Goal: Use online tool/utility: Utilize a website feature to perform a specific function

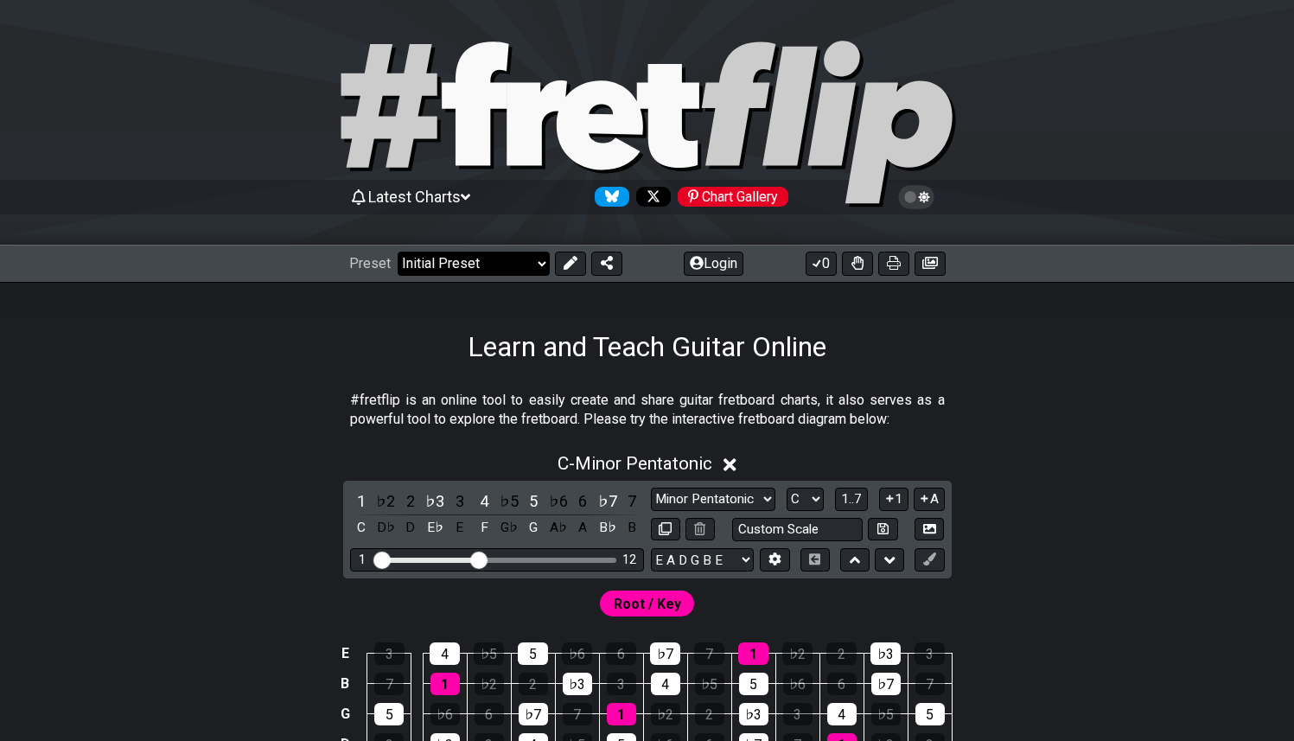
click at [532, 258] on select "Welcome to #fretflip! Initial Preset Custom Preset Minor Pentatonic Major Penta…" at bounding box center [474, 263] width 152 height 24
click at [753, 500] on select "Minor Pentatonic Click to edit Minor Pentatonic Major Pentatonic Minor Blues Ma…" at bounding box center [713, 498] width 124 height 23
click at [651, 487] on select "Minor Pentatonic Click to edit Minor Pentatonic Major Pentatonic Minor Blues Ma…" at bounding box center [713, 498] width 124 height 23
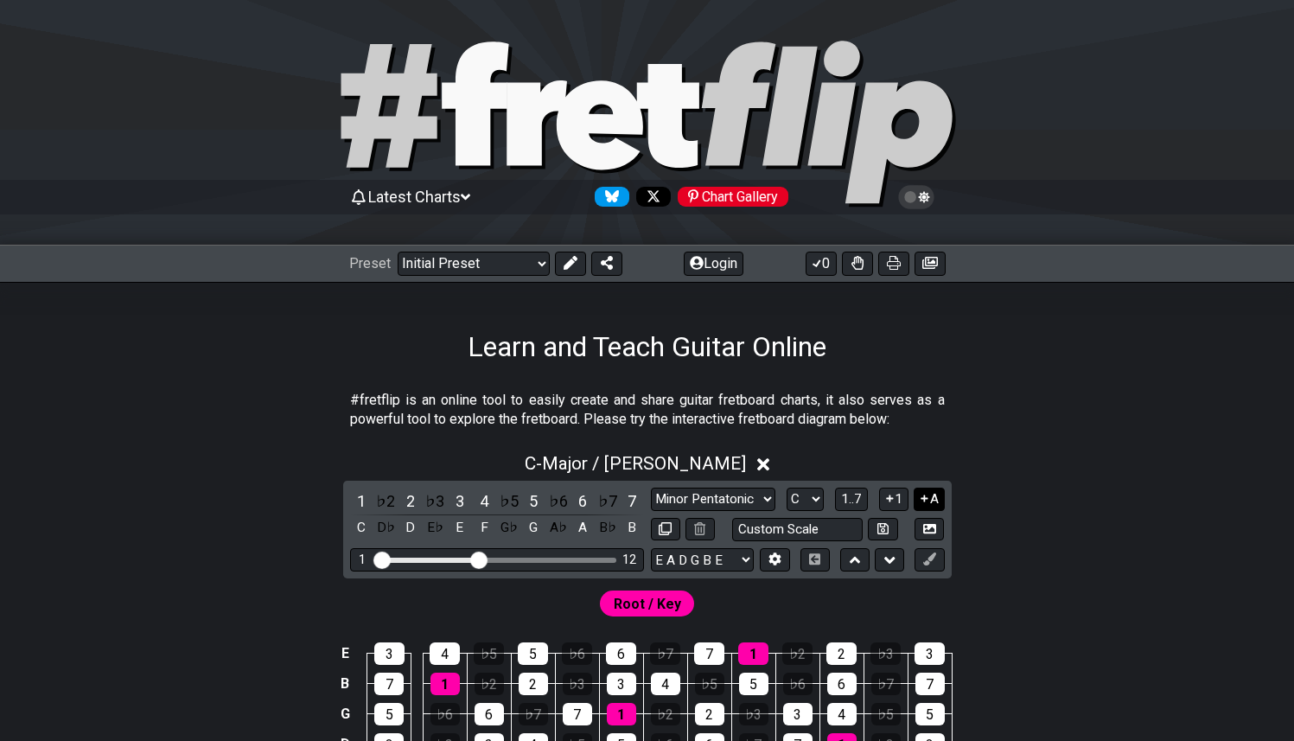
click at [931, 497] on button "A" at bounding box center [928, 498] width 30 height 23
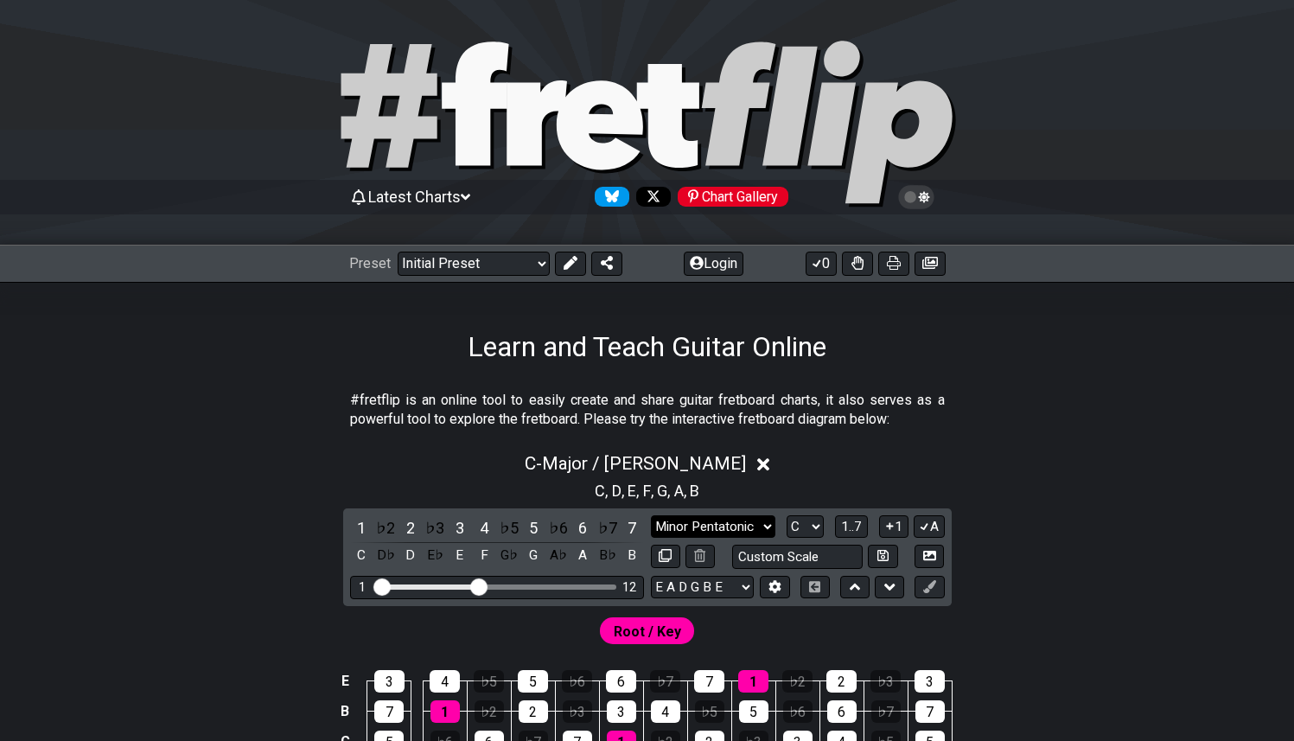
click at [742, 525] on select "Minor Pentatonic Click to edit Minor Pentatonic Major Pentatonic Minor Blues Ma…" at bounding box center [713, 526] width 124 height 23
select select "Dorian"
click at [651, 515] on select "Minor Pentatonic Click to edit Minor Pentatonic Major Pentatonic Minor Blues Ma…" at bounding box center [713, 526] width 124 height 23
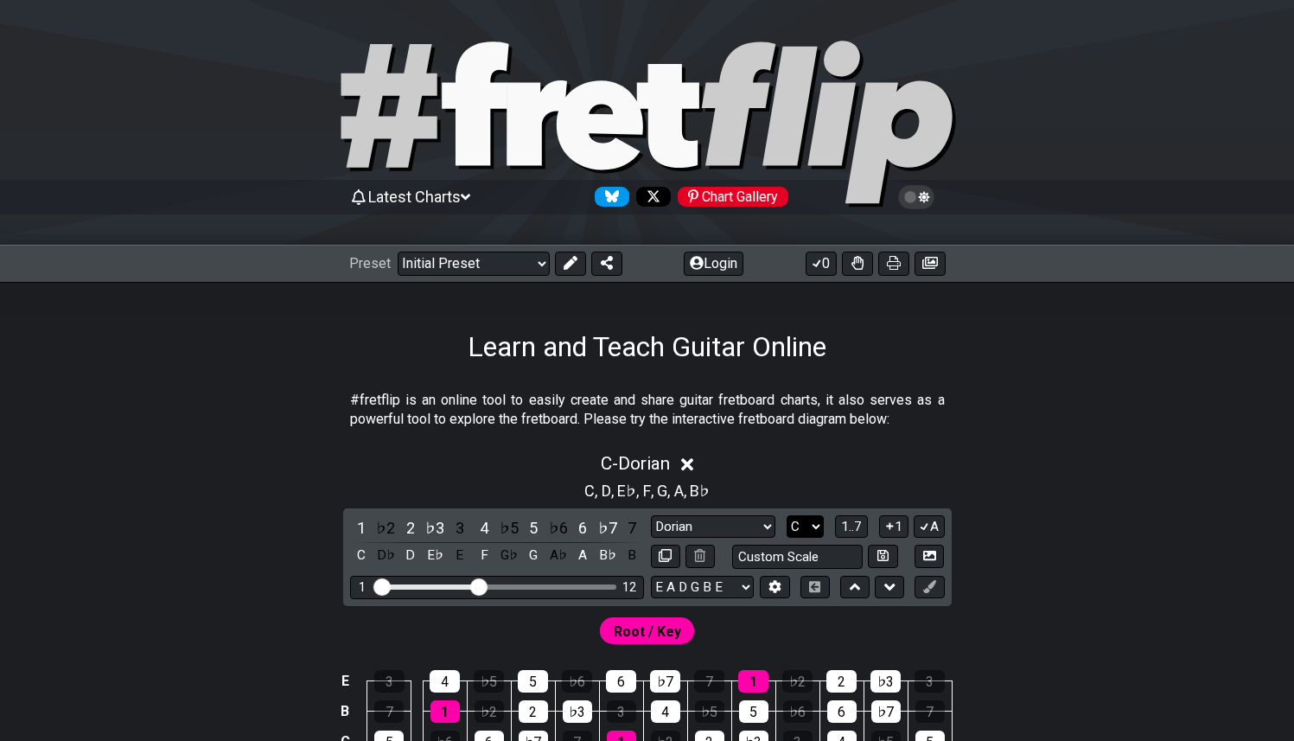
click at [811, 528] on select "A♭ A A♯ B♭ B C C♯ D♭ D D♯ E♭ E F F♯ G♭ G G♯" at bounding box center [804, 526] width 37 height 23
select select "D"
click at [786, 515] on select "A♭ A A♯ B♭ B C C♯ D♭ D D♯ E♭ E F F♯ G♭ G G♯" at bounding box center [804, 526] width 37 height 23
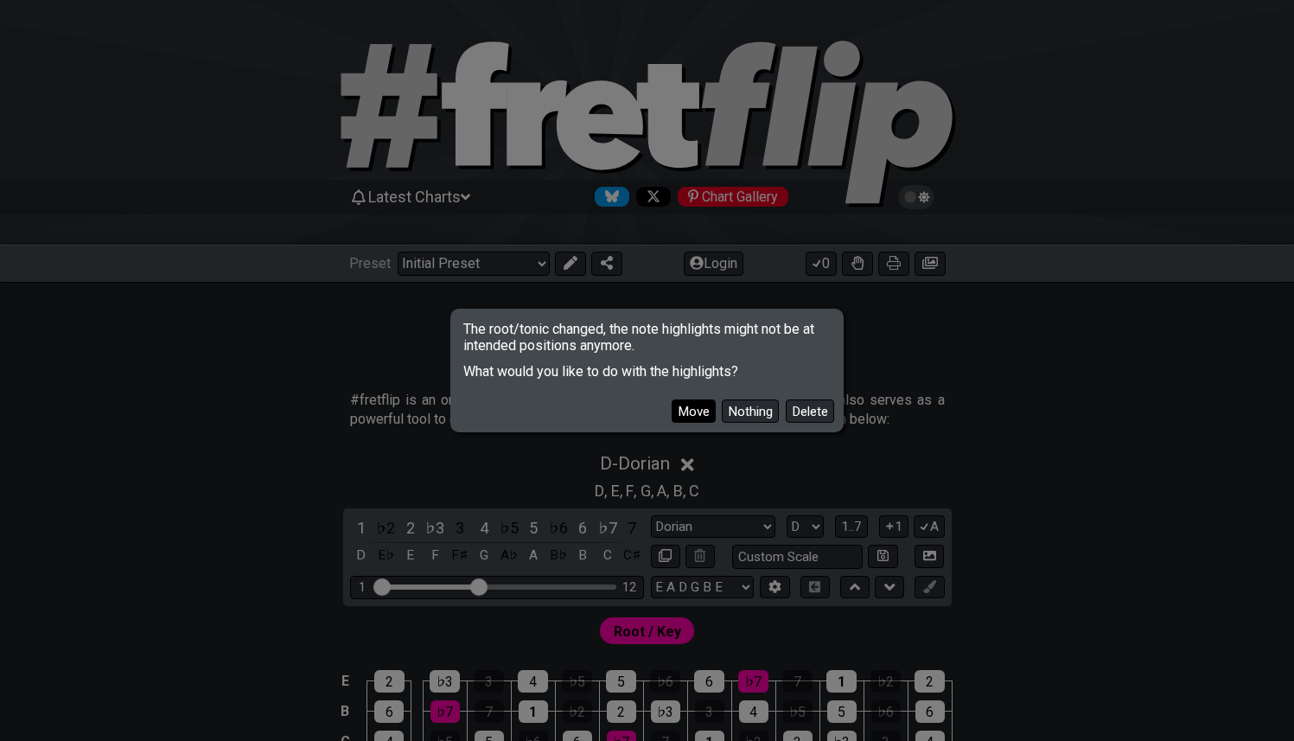
click at [703, 409] on button "Move" at bounding box center [694, 410] width 44 height 23
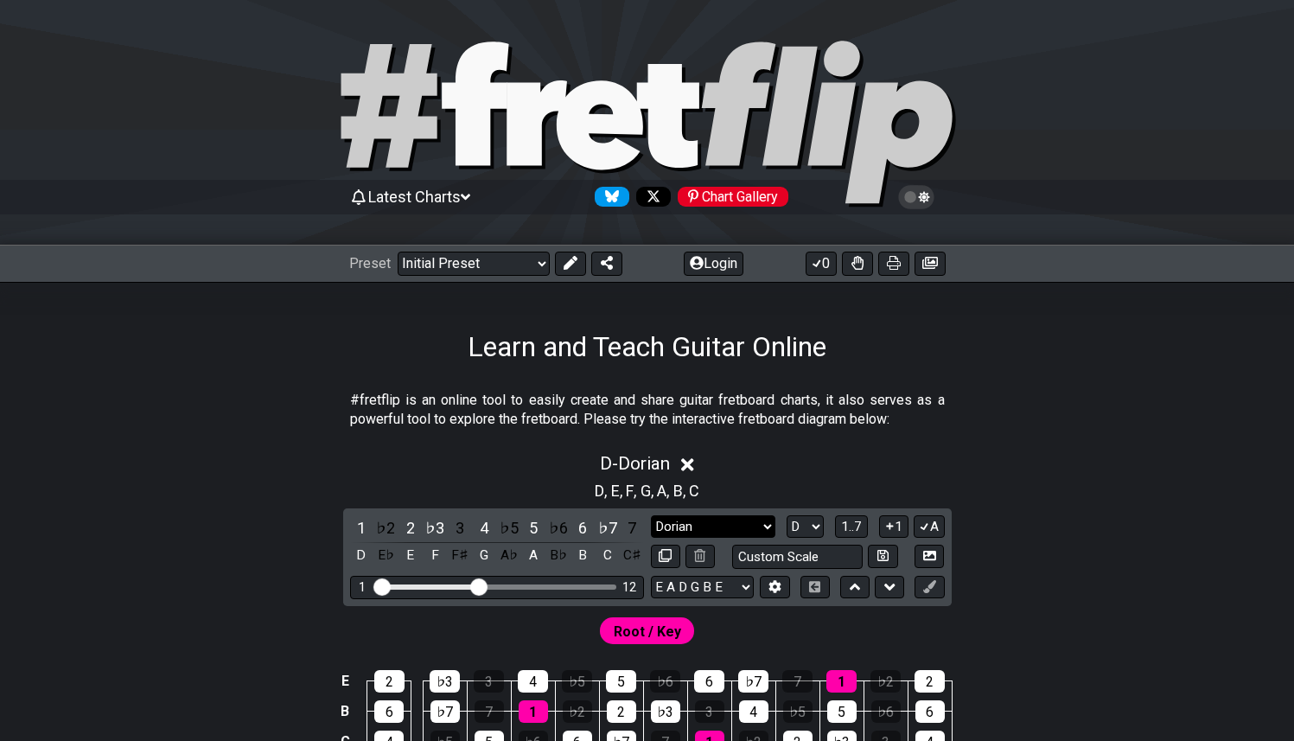
click at [748, 524] on select "Minor Pentatonic Click to edit Minor Pentatonic Major Pentatonic Minor Blues Ma…" at bounding box center [713, 526] width 124 height 23
select select "Phrygian"
click at [651, 515] on select "Minor Pentatonic Click to edit Minor Pentatonic Major Pentatonic Minor Blues Ma…" at bounding box center [713, 526] width 124 height 23
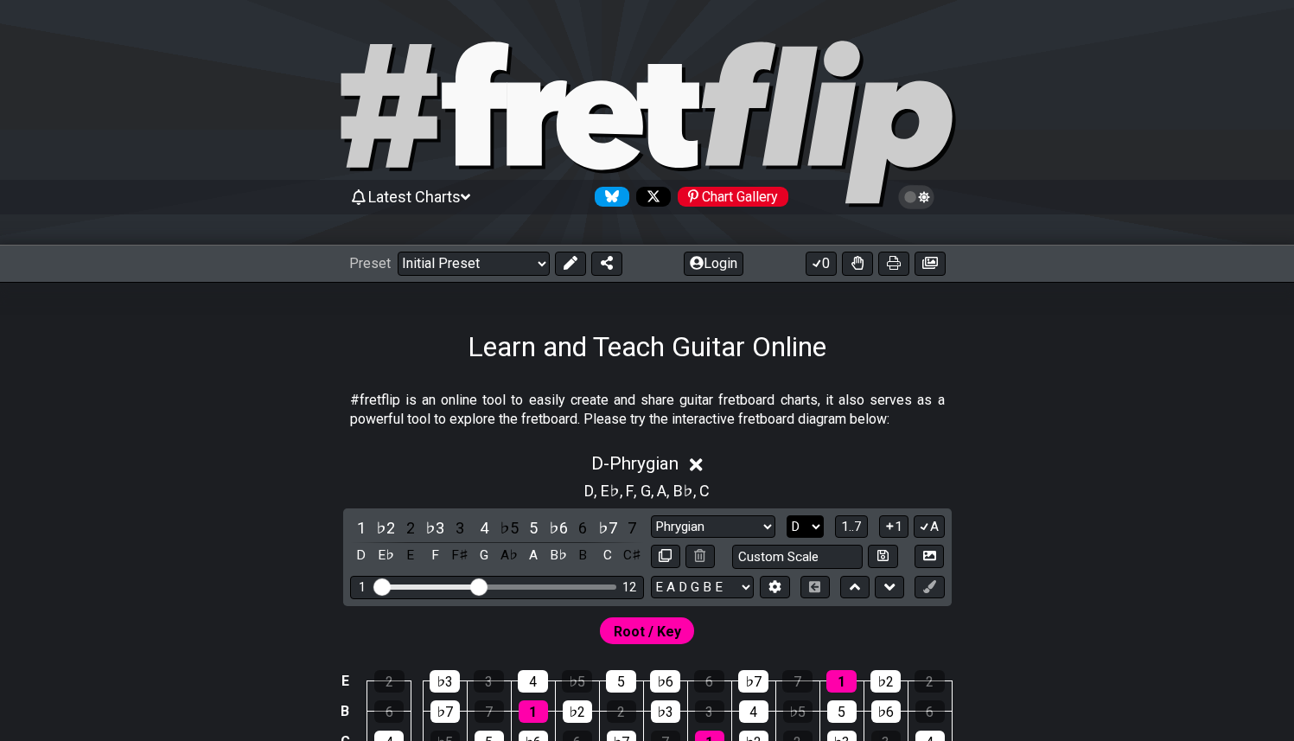
click at [803, 523] on select "A♭ A A♯ B♭ B C C♯ D♭ D D♯ E♭ E F F♯ G♭ G G♯" at bounding box center [804, 526] width 37 height 23
select select "E"
click at [786, 515] on select "A♭ A A♯ B♭ B C C♯ D♭ D D♯ E♭ E F F♯ G♭ G G♯" at bounding box center [804, 526] width 37 height 23
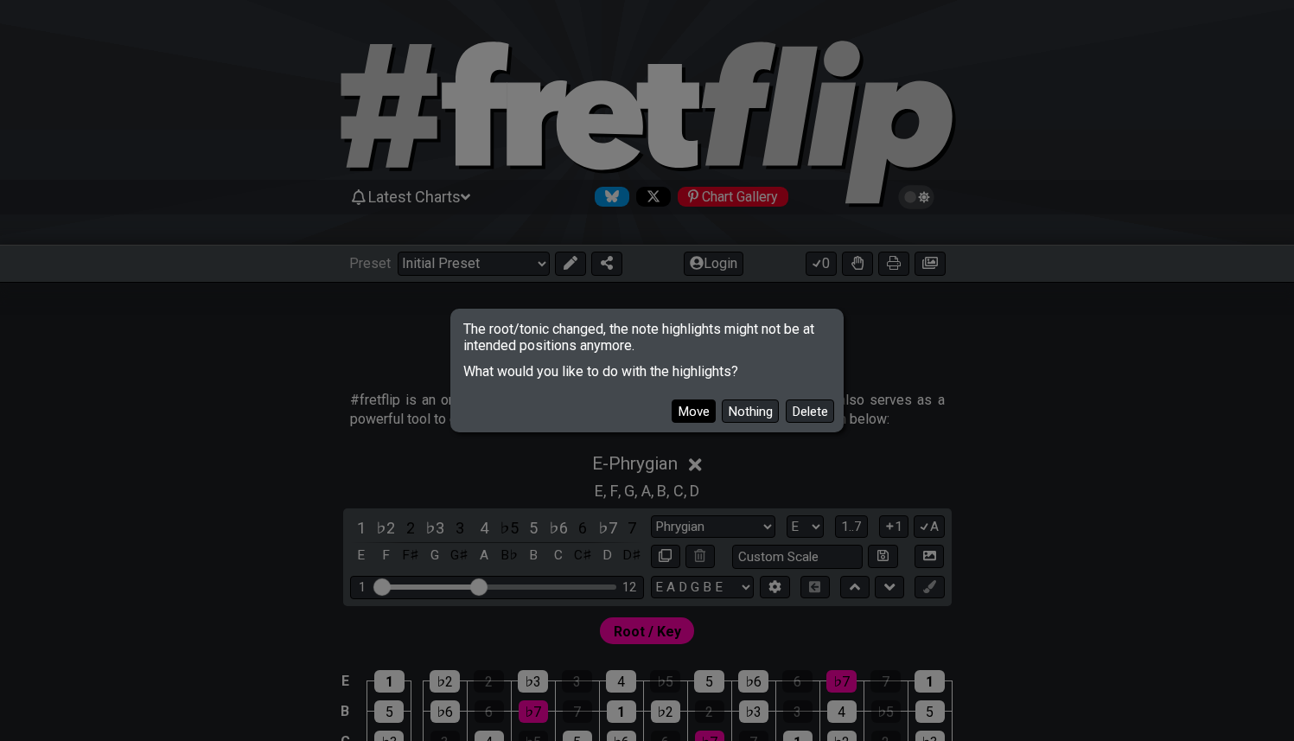
click at [705, 409] on button "Move" at bounding box center [694, 410] width 44 height 23
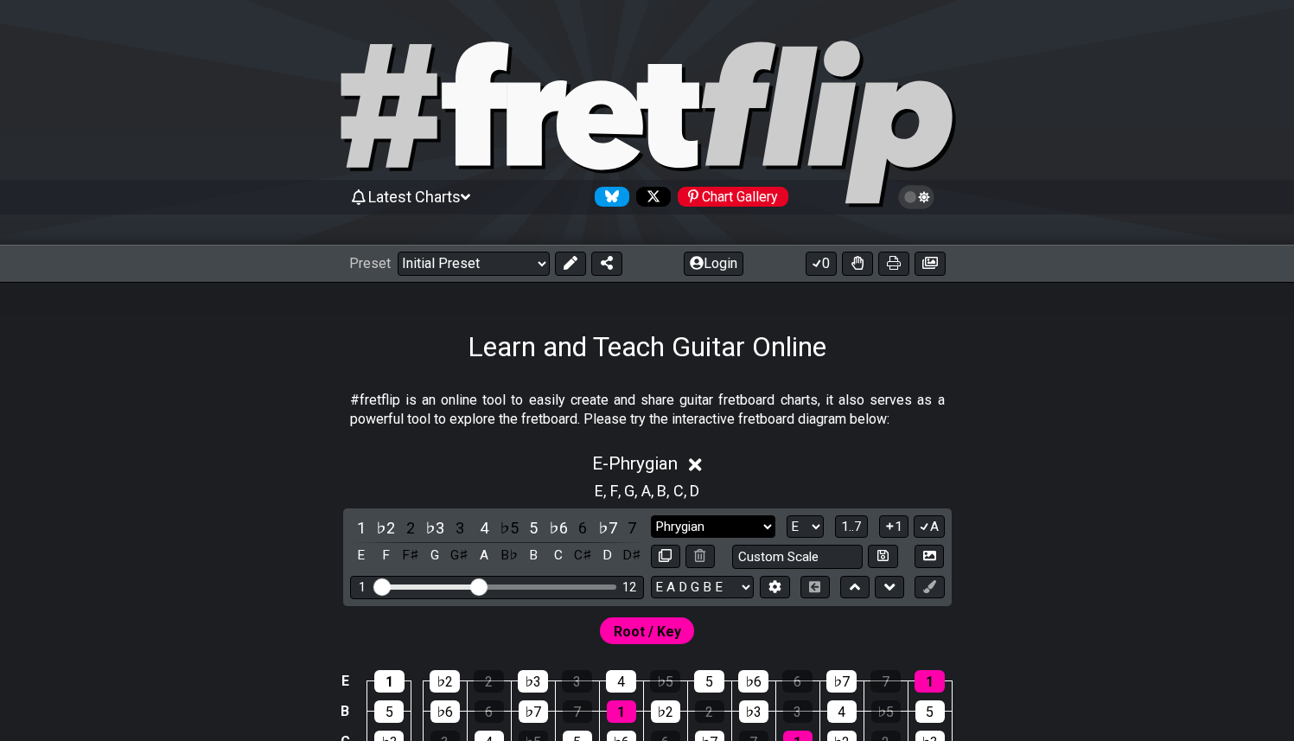
click at [754, 527] on select "Minor Pentatonic Click to edit Minor Pentatonic Major Pentatonic Minor Blues Ma…" at bounding box center [713, 526] width 124 height 23
select select "Lydian"
click at [651, 515] on select "Minor Pentatonic Click to edit Minor Pentatonic Major Pentatonic Minor Blues Ma…" at bounding box center [713, 526] width 124 height 23
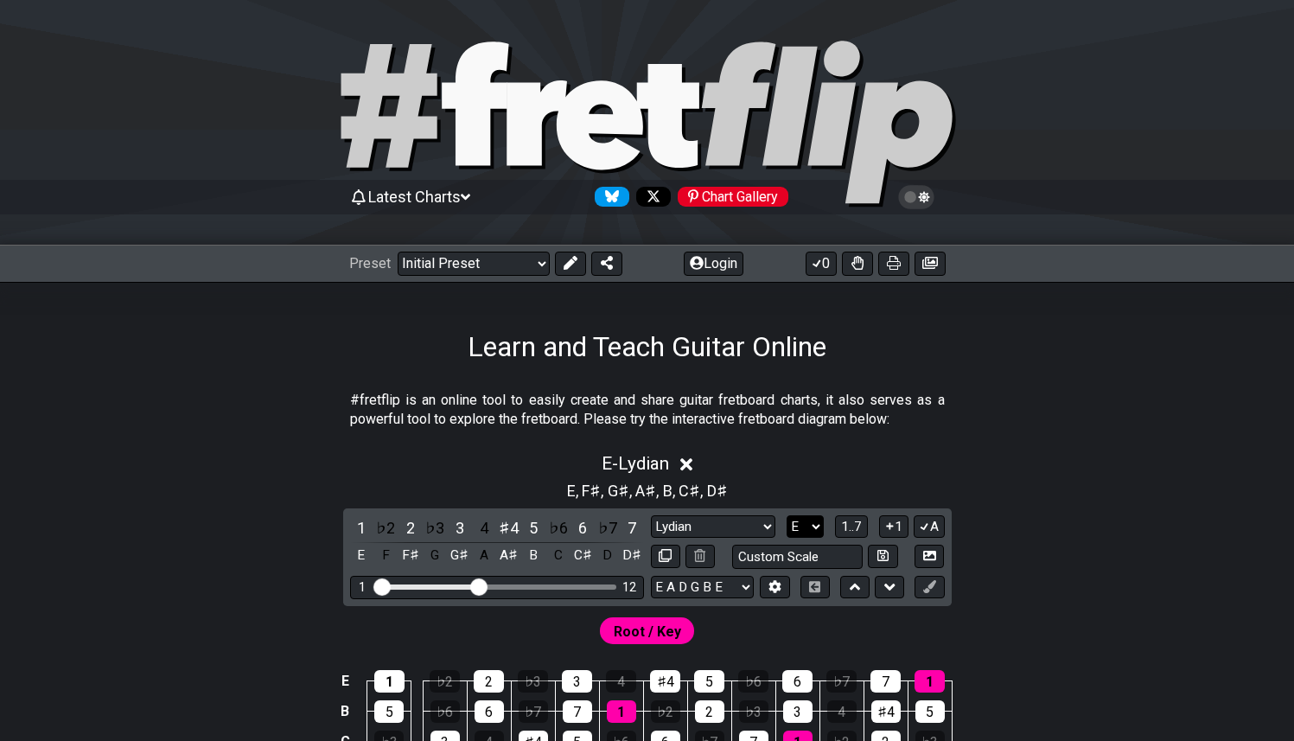
click at [820, 522] on select "A♭ A A♯ B♭ B C C♯ D♭ D D♯ E♭ E F F♯ G♭ G G♯" at bounding box center [804, 526] width 37 height 23
select select "F"
click at [786, 515] on select "A♭ A A♯ B♭ B C C♯ D♭ D D♯ E♭ E F F♯ G♭ G G♯" at bounding box center [804, 526] width 37 height 23
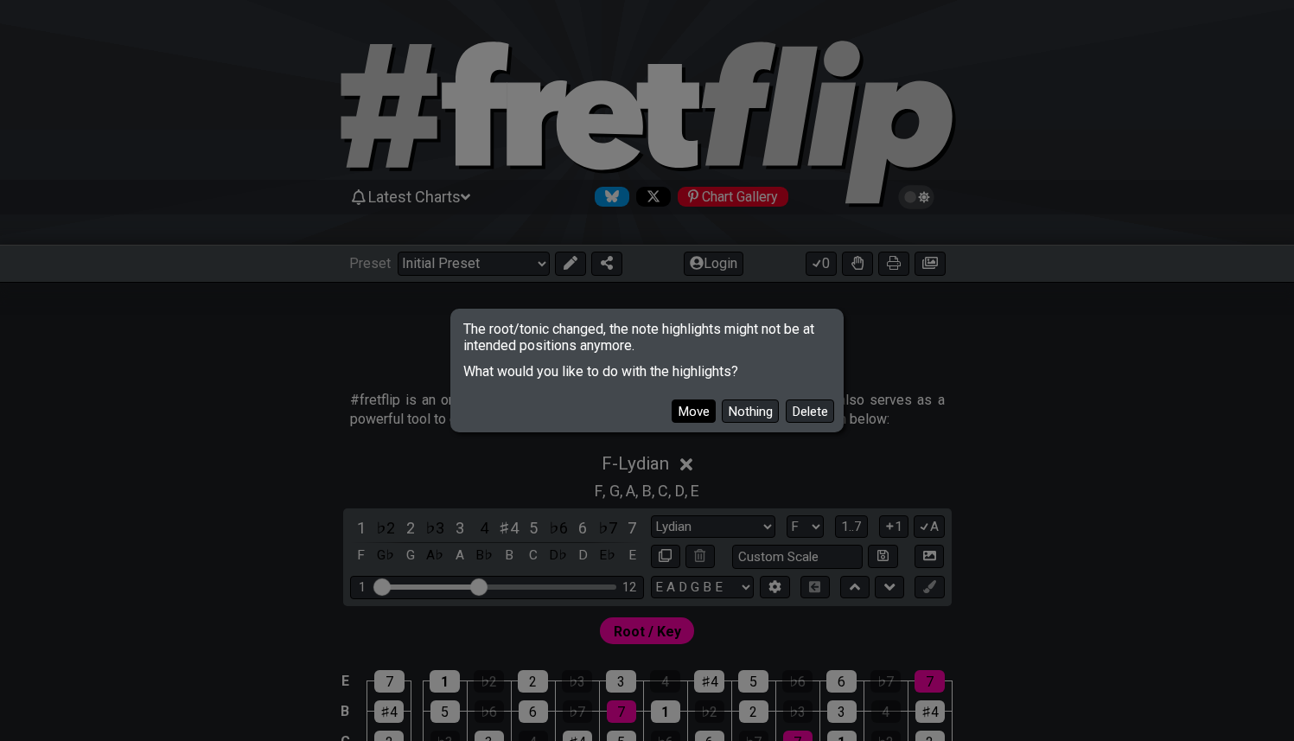
click at [711, 406] on button "Move" at bounding box center [694, 410] width 44 height 23
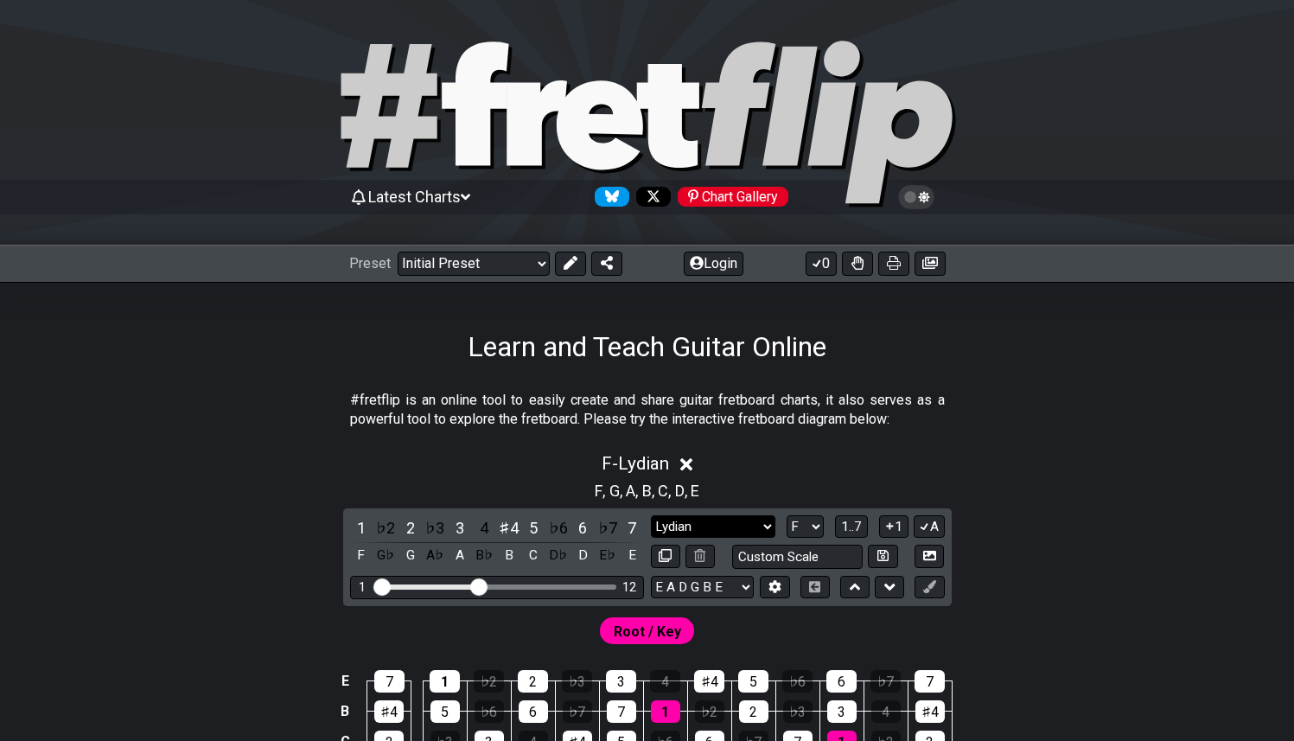
click at [748, 525] on select "Minor Pentatonic Click to edit Minor Pentatonic Major Pentatonic Minor Blues Ma…" at bounding box center [713, 526] width 124 height 23
select select "Mixolydian"
click at [651, 515] on select "Minor Pentatonic Click to edit Minor Pentatonic Major Pentatonic Minor Blues Ma…" at bounding box center [713, 526] width 124 height 23
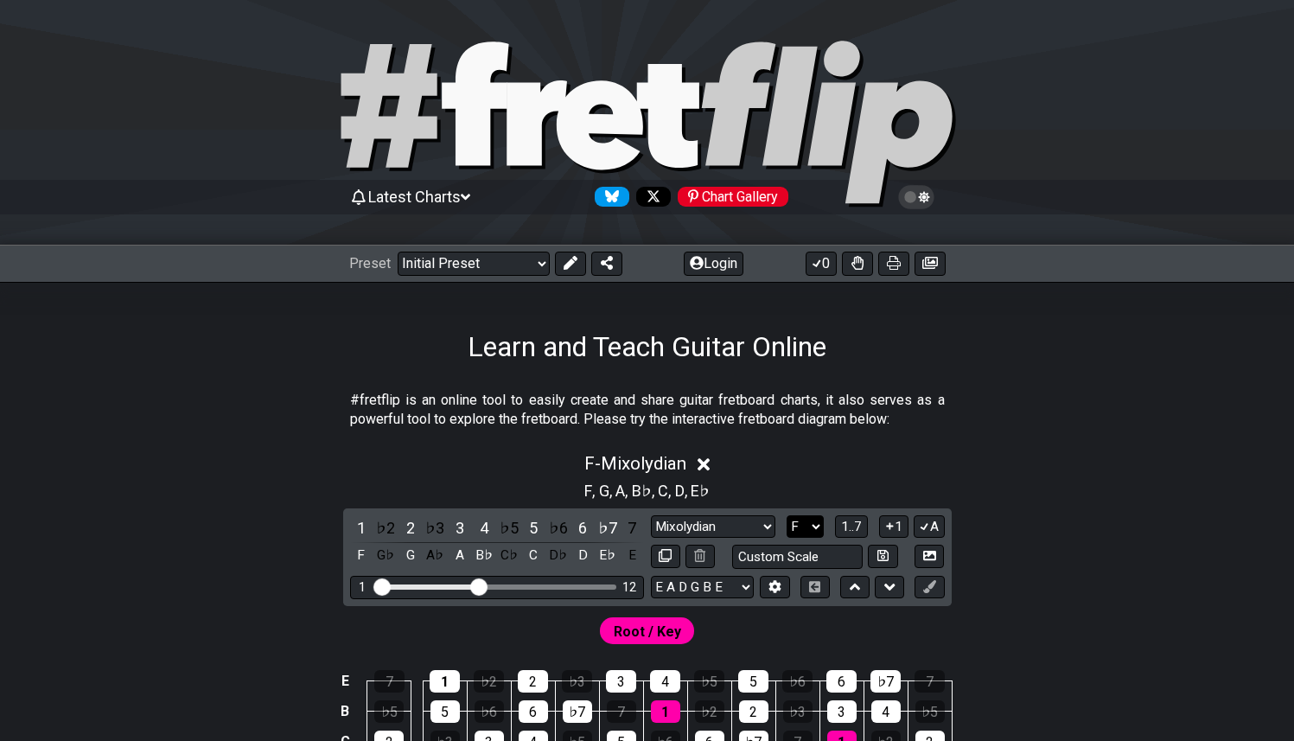
click at [815, 518] on select "A♭ A A♯ B♭ B C C♯ D♭ D D♯ E♭ E F F♯ G♭ G G♯" at bounding box center [804, 526] width 37 height 23
select select "G"
click at [786, 515] on select "A♭ A A♯ B♭ B C C♯ D♭ D D♯ E♭ E F F♯ G♭ G G♯" at bounding box center [804, 526] width 37 height 23
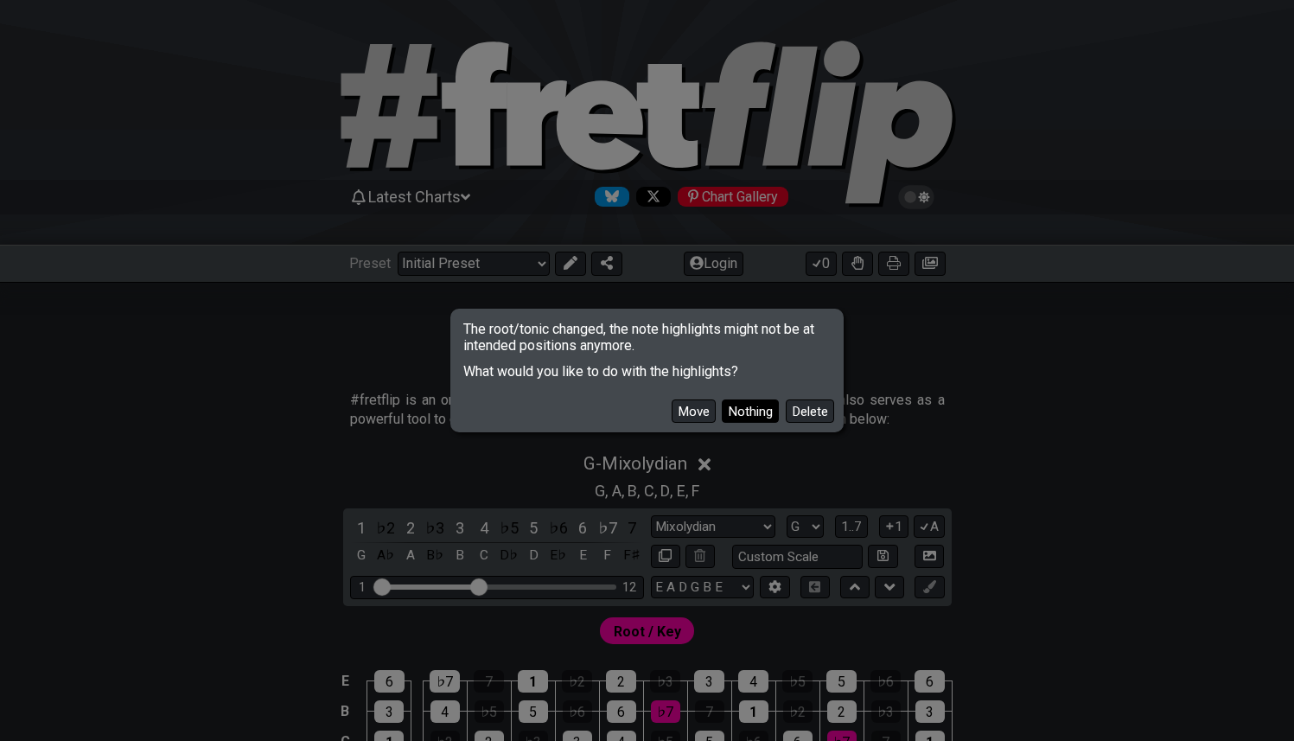
click at [762, 410] on button "Nothing" at bounding box center [750, 410] width 57 height 23
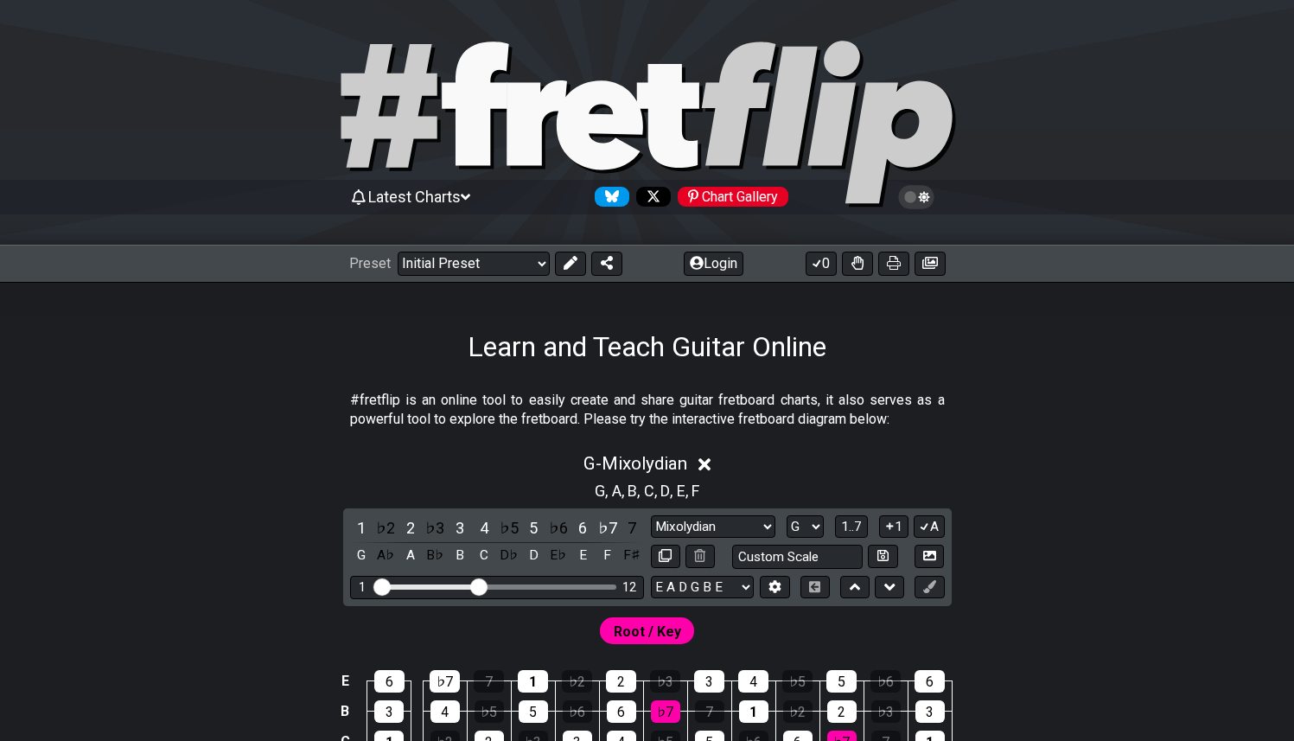
click at [693, 492] on span "F" at bounding box center [695, 490] width 8 height 23
click at [932, 530] on button "A" at bounding box center [928, 526] width 30 height 23
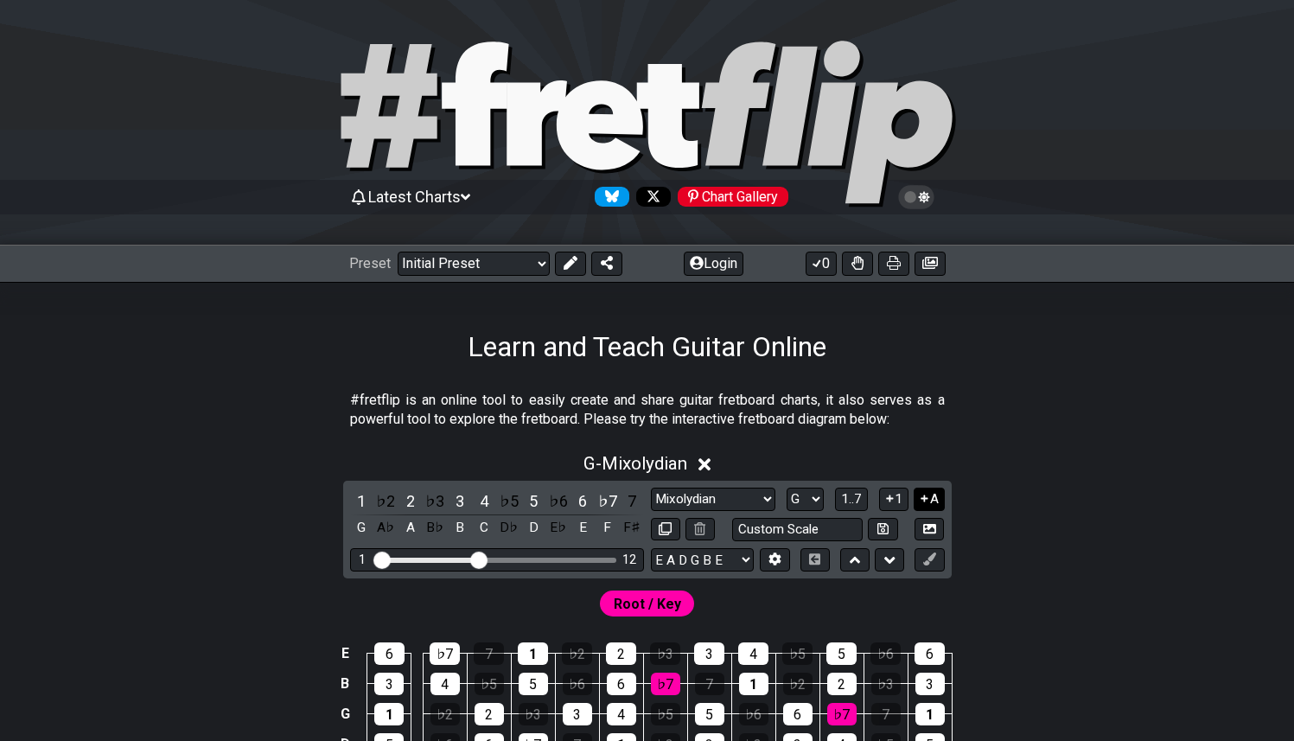
click at [931, 501] on button "A" at bounding box center [928, 498] width 30 height 23
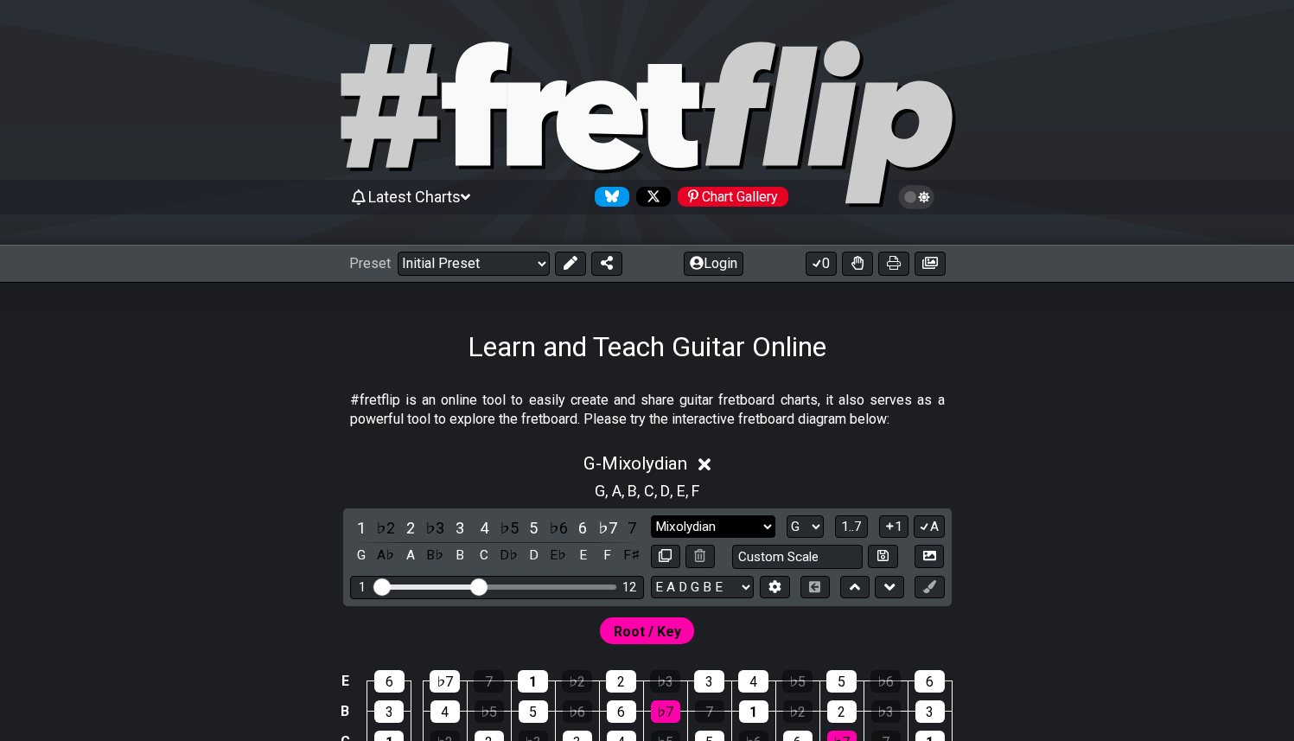
click at [771, 519] on select "Minor Pentatonic Click to edit Minor Pentatonic Major Pentatonic Minor Blues Ma…" at bounding box center [713, 526] width 124 height 23
select select "Lydian"
click at [651, 515] on select "Minor Pentatonic Click to edit Minor Pentatonic Major Pentatonic Minor Blues Ma…" at bounding box center [713, 526] width 124 height 23
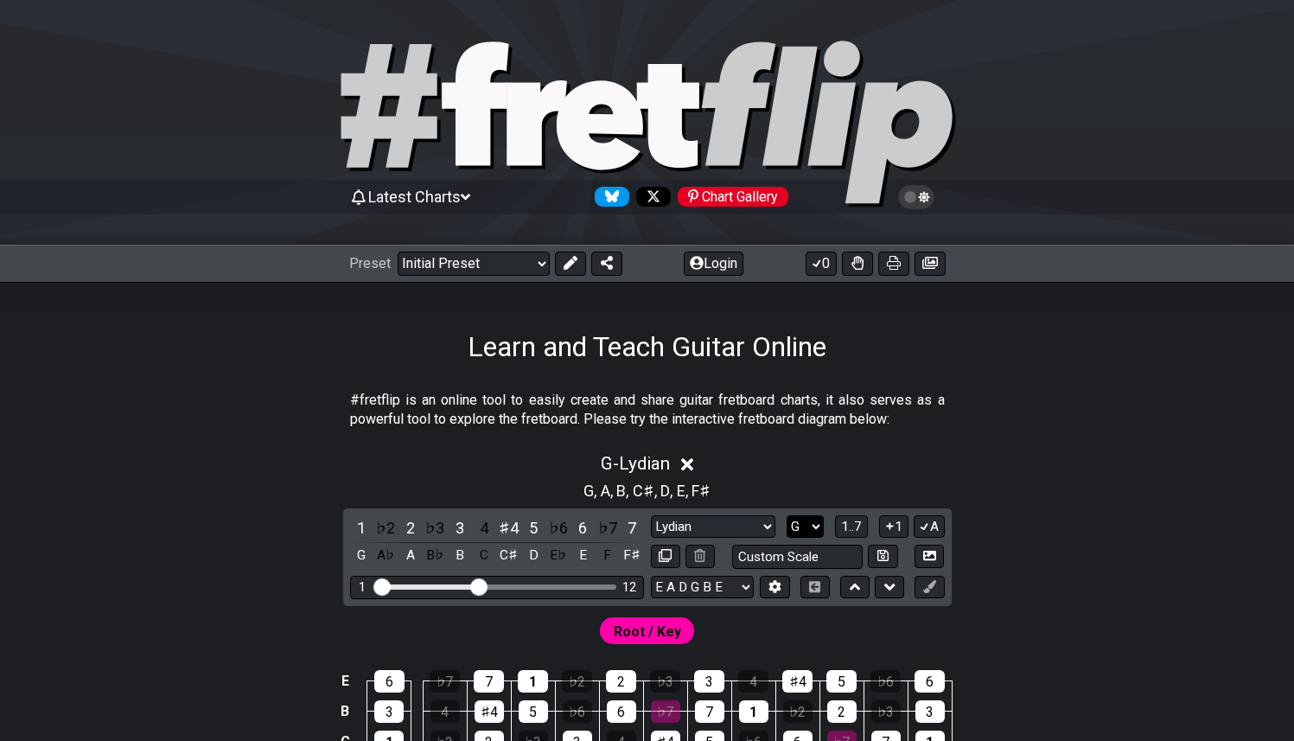
click at [805, 525] on select "A♭ A A♯ B♭ B C C♯ D♭ D D♯ E♭ E F F♯ G♭ G G♯" at bounding box center [804, 526] width 37 height 23
select select "F"
click at [786, 515] on select "A♭ A A♯ B♭ B C C♯ D♭ D D♯ E♭ E F F♯ G♭ G G♯" at bounding box center [804, 526] width 37 height 23
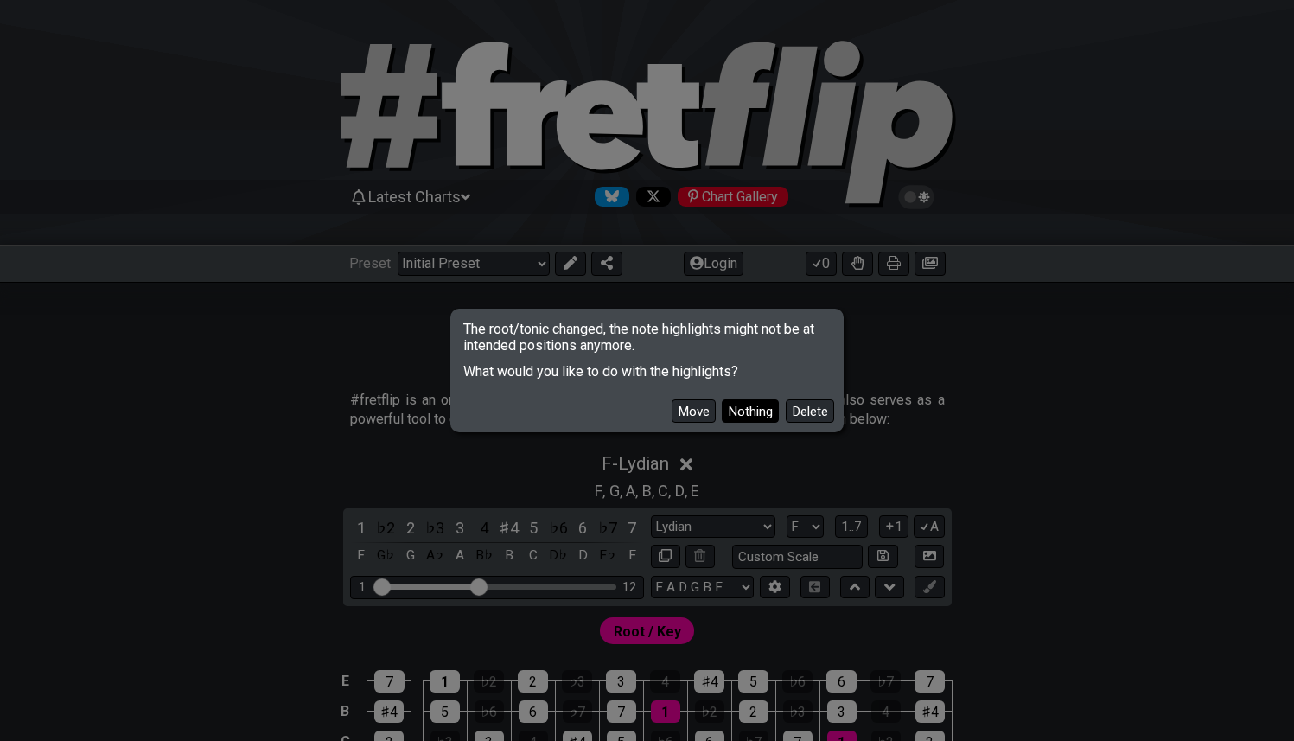
click at [759, 413] on button "Nothing" at bounding box center [750, 410] width 57 height 23
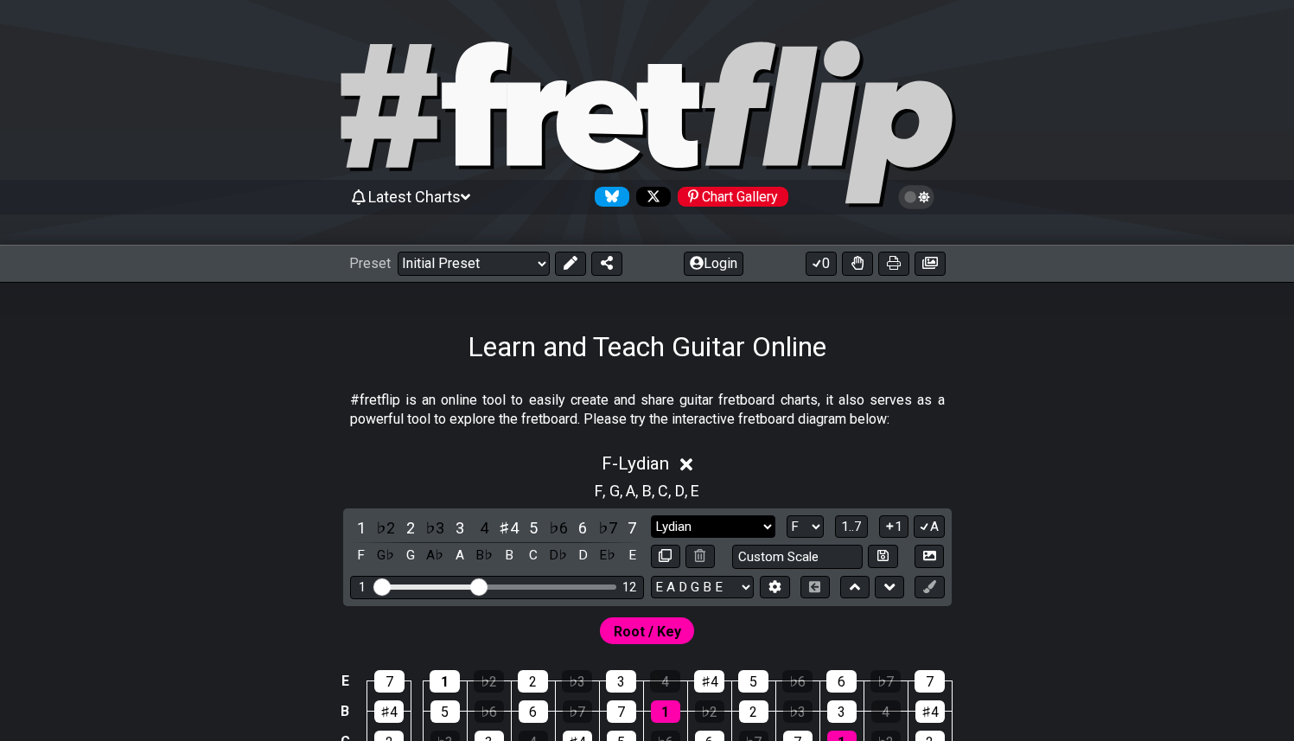
click at [735, 519] on select "Minor Pentatonic Click to edit Minor Pentatonic Major Pentatonic Minor Blues Ma…" at bounding box center [713, 526] width 124 height 23
select select "Major / [PERSON_NAME]"
click at [651, 515] on select "Minor Pentatonic Click to edit Minor Pentatonic Major Pentatonic Minor Blues Ma…" at bounding box center [713, 526] width 124 height 23
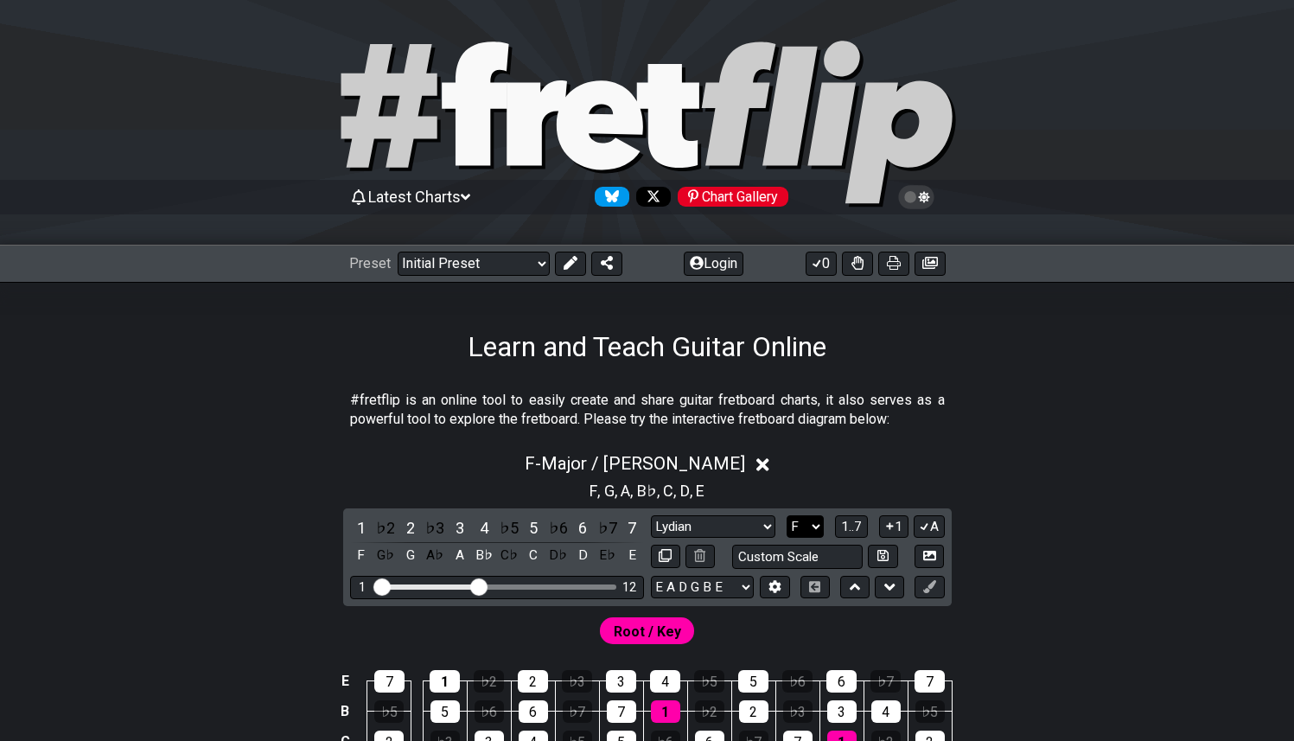
click at [809, 523] on select "A♭ A A♯ B♭ B C C♯ D♭ D D♯ E♭ E F F♯ G♭ G G♯" at bounding box center [804, 526] width 37 height 23
select select "C"
click at [786, 515] on select "A♭ A A♯ B♭ B C C♯ D♭ D D♯ E♭ E F F♯ G♭ G G♯" at bounding box center [804, 526] width 37 height 23
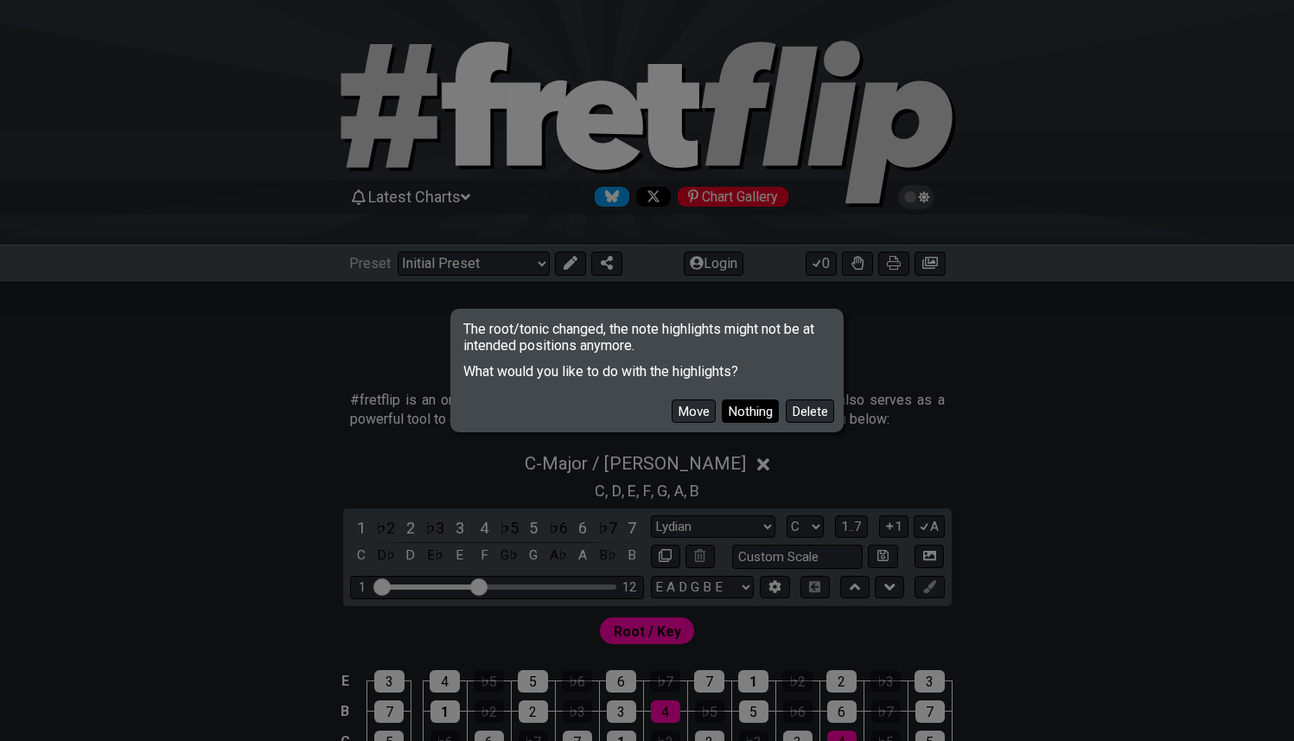
click at [755, 412] on button "Nothing" at bounding box center [750, 410] width 57 height 23
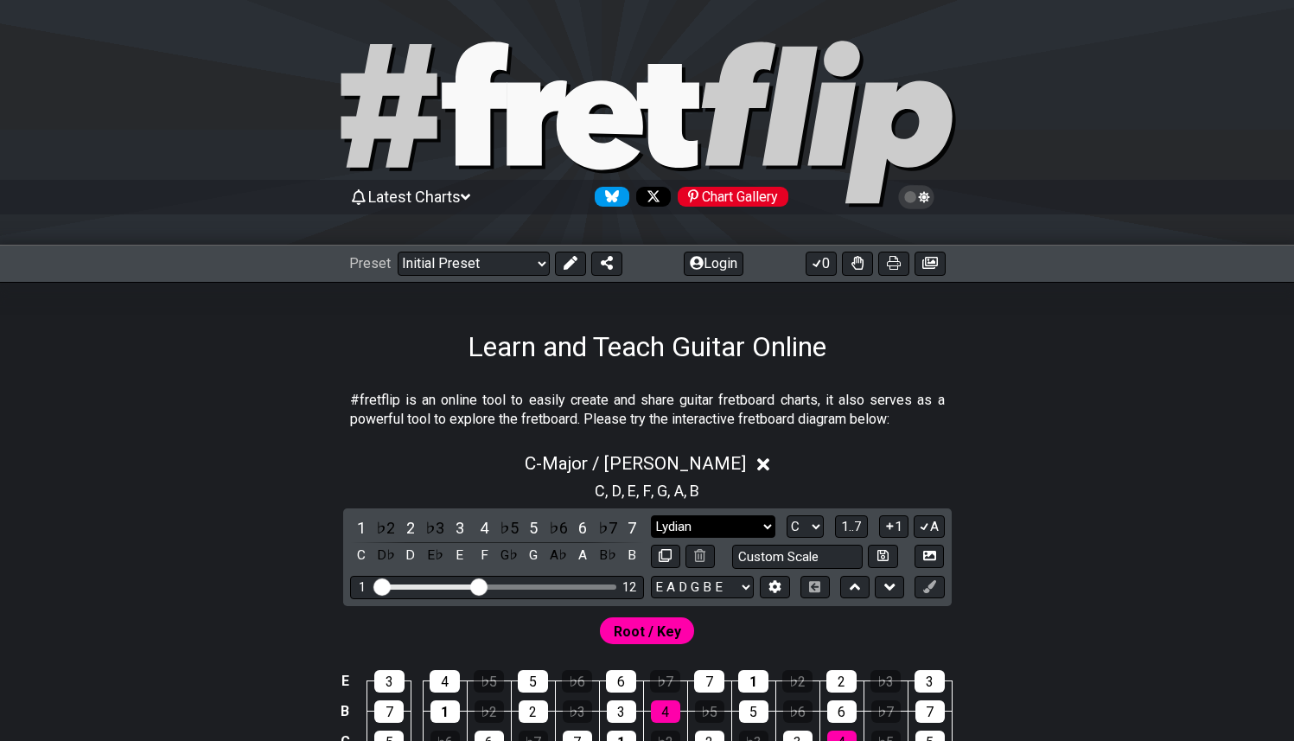
click at [772, 528] on select "Minor Pentatonic Click to edit Minor Pentatonic Major Pentatonic Minor Blues Ma…" at bounding box center [713, 526] width 124 height 23
select select "Dorian"
click at [651, 515] on select "Minor Pentatonic Click to edit Minor Pentatonic Major Pentatonic Minor Blues Ma…" at bounding box center [713, 526] width 124 height 23
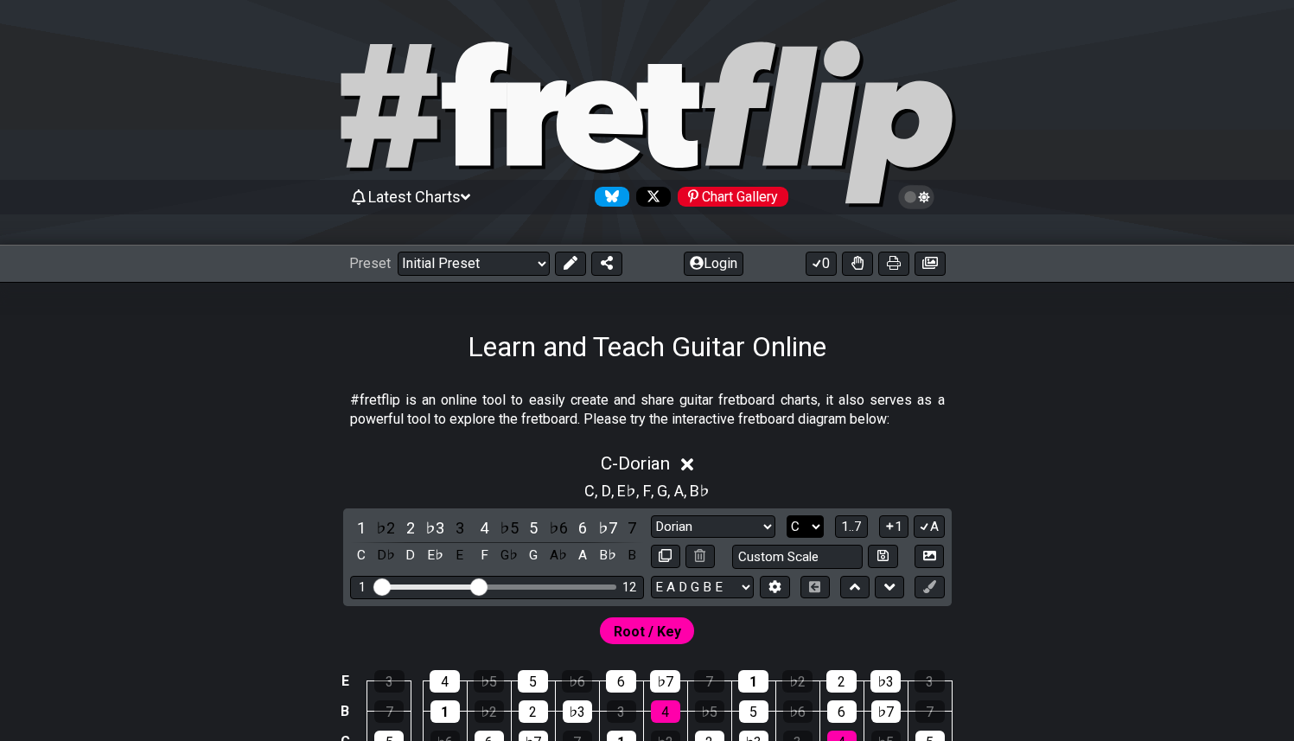
click at [805, 520] on select "A♭ A A♯ B♭ B C C♯ D♭ D D♯ E♭ E F F♯ G♭ G G♯" at bounding box center [804, 526] width 37 height 23
select select "D"
click at [786, 515] on select "A♭ A A♯ B♭ B C C♯ D♭ D D♯ E♭ E F F♯ G♭ G G♯" at bounding box center [804, 526] width 37 height 23
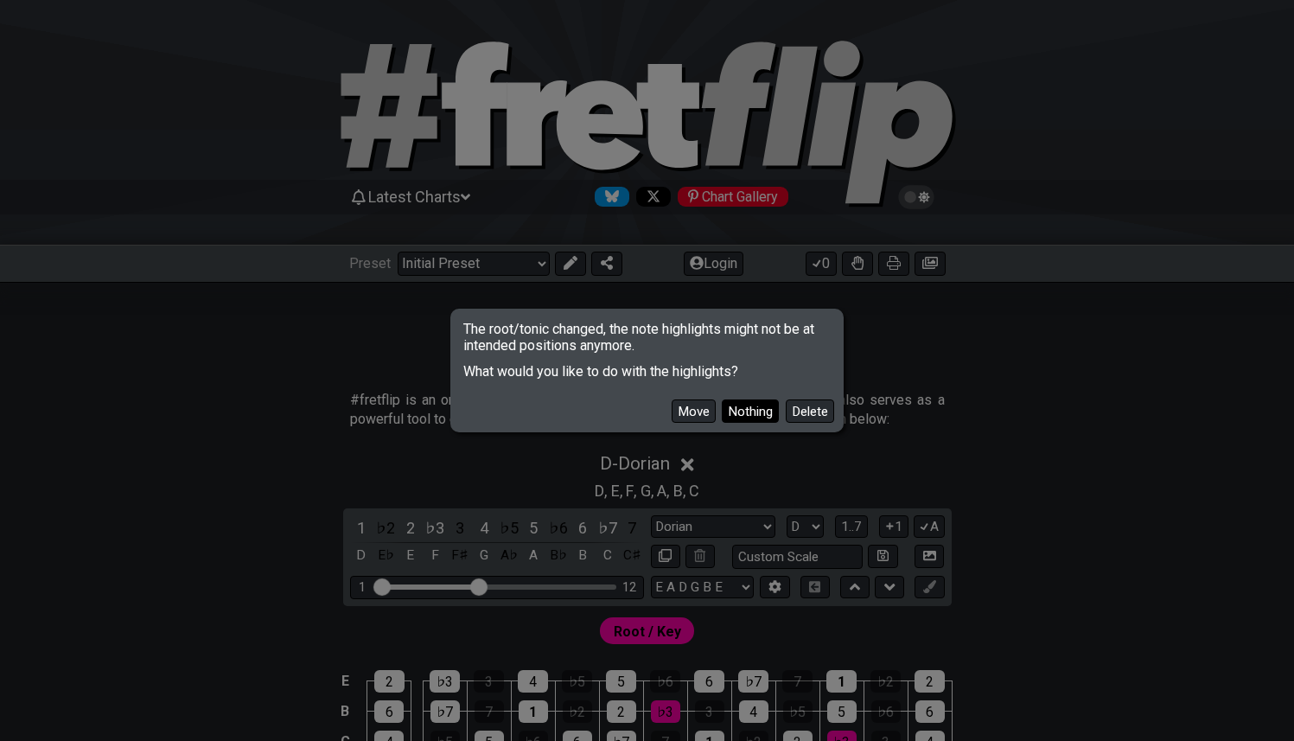
click at [755, 406] on button "Nothing" at bounding box center [750, 410] width 57 height 23
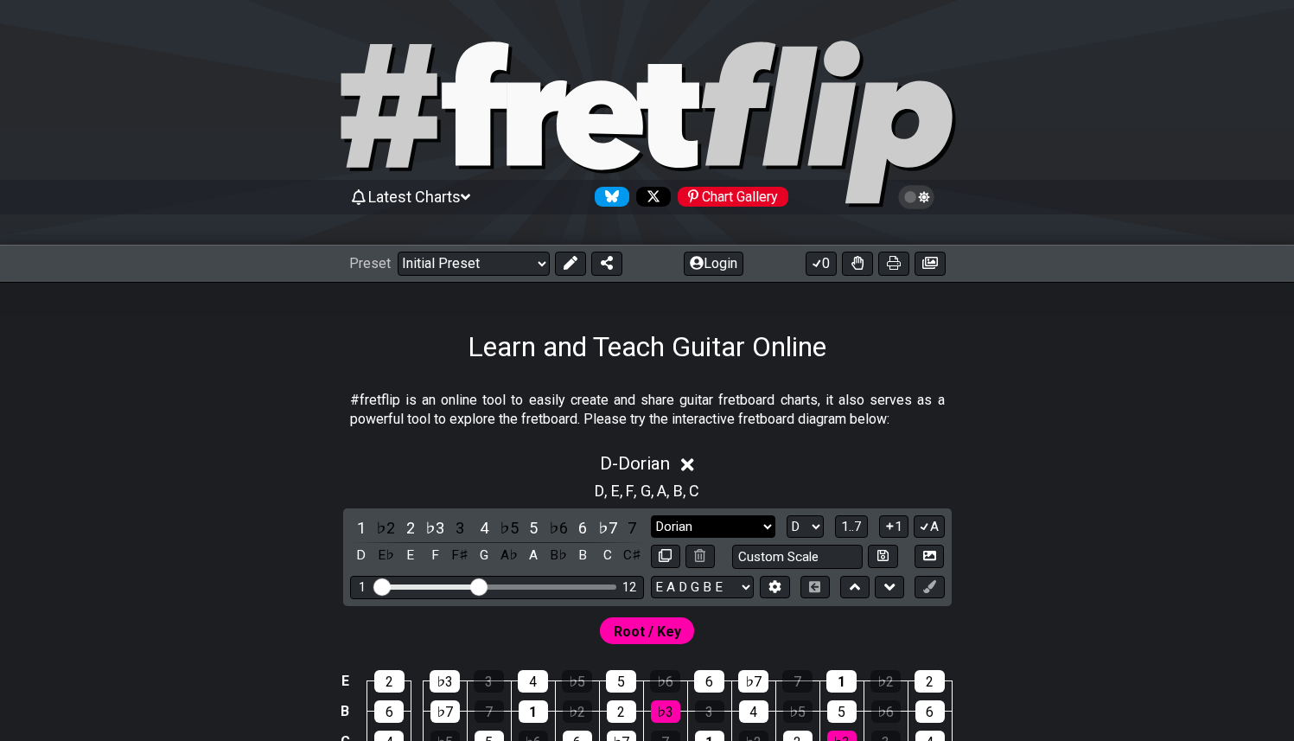
click at [764, 525] on select "Minor Pentatonic Click to edit Minor Pentatonic Major Pentatonic Minor Blues Ma…" at bounding box center [713, 526] width 124 height 23
select select "Phrygian"
click at [651, 515] on select "Minor Pentatonic Click to edit Minor Pentatonic Major Pentatonic Minor Blues Ma…" at bounding box center [713, 526] width 124 height 23
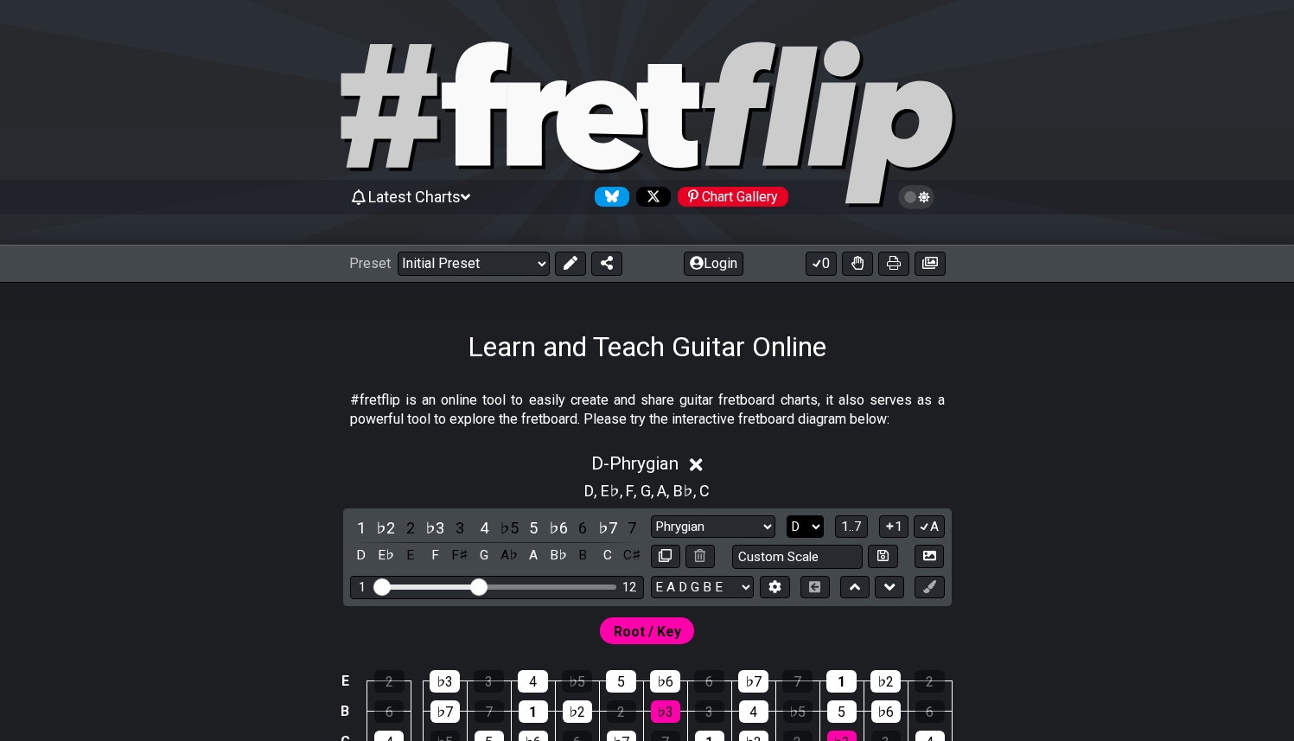
click at [812, 525] on select "A♭ A A♯ B♭ B C C♯ D♭ D D♯ E♭ E F F♯ G♭ G G♯" at bounding box center [804, 526] width 37 height 23
select select "E"
click at [786, 515] on select "A♭ A A♯ B♭ B C C♯ D♭ D D♯ E♭ E F F♯ G♭ G G♯" at bounding box center [804, 526] width 37 height 23
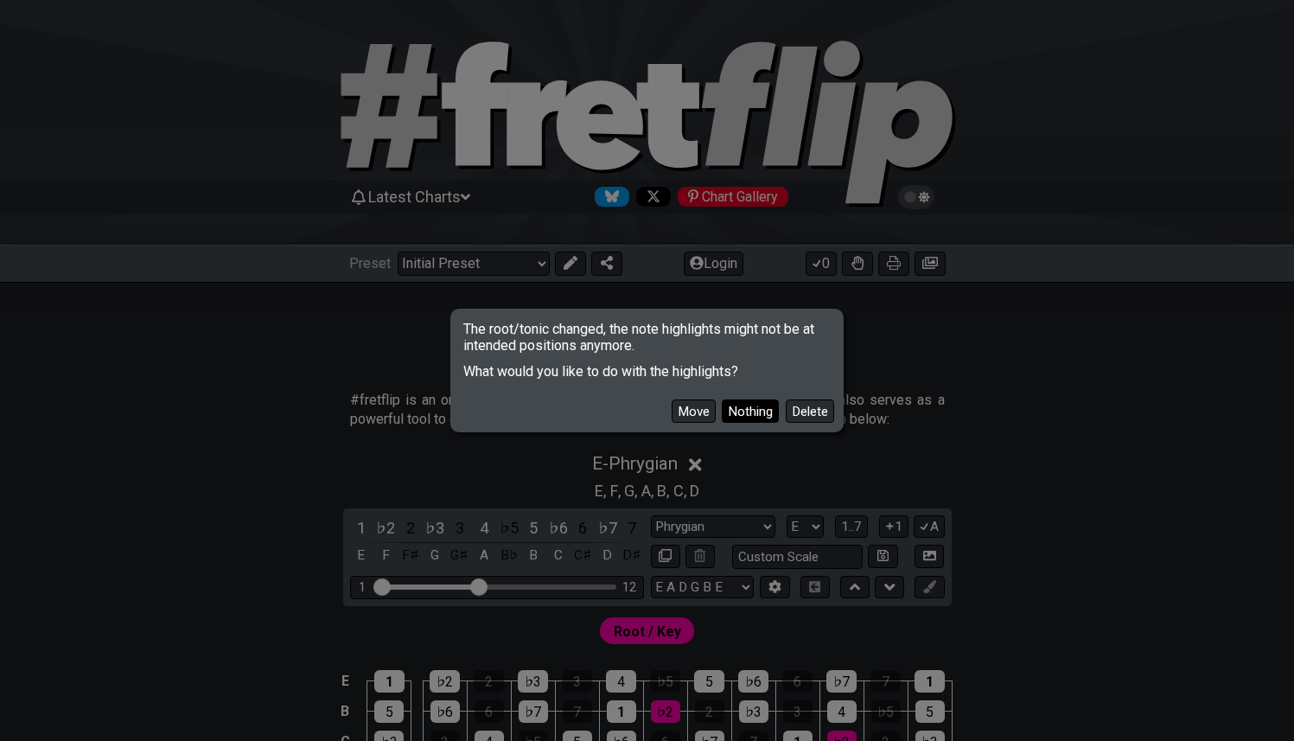
click at [754, 411] on button "Nothing" at bounding box center [750, 410] width 57 height 23
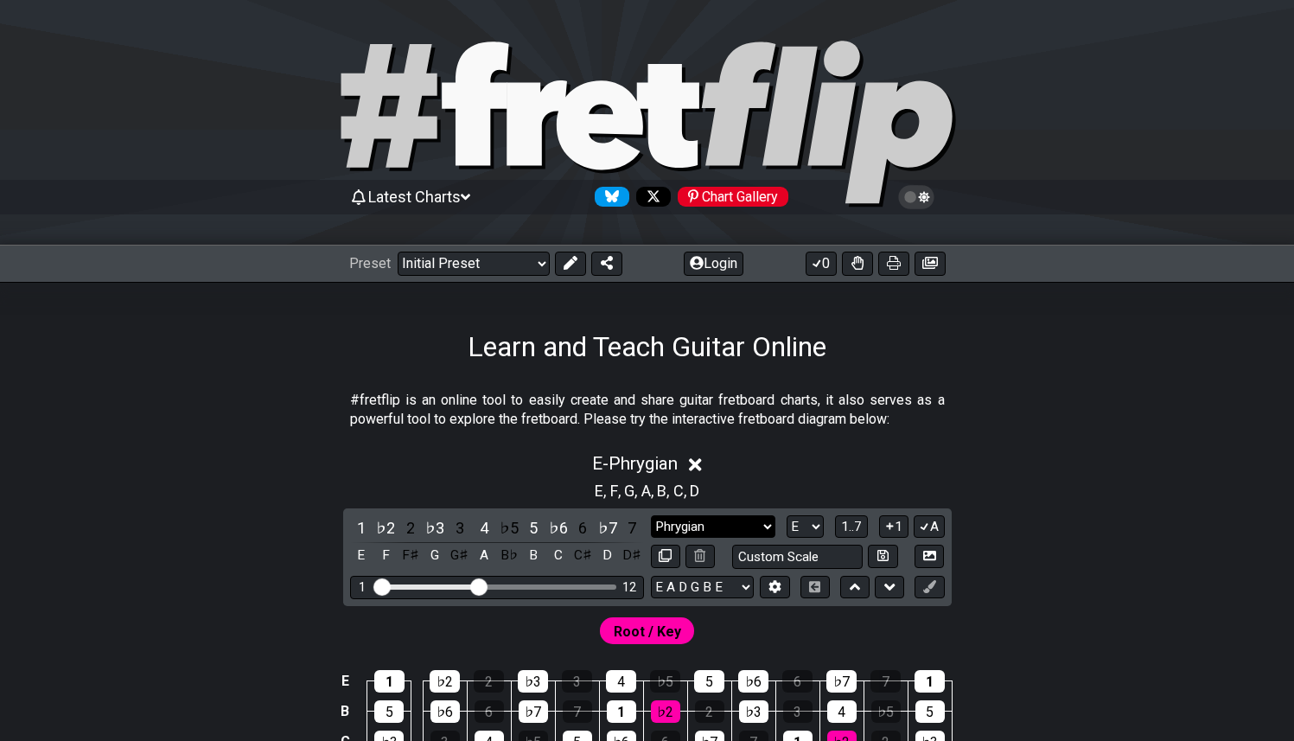
click at [746, 525] on select "Minor Pentatonic Click to edit Minor Pentatonic Major Pentatonic Minor Blues Ma…" at bounding box center [713, 526] width 124 height 23
select select "Lydian"
click at [651, 515] on select "Minor Pentatonic Click to edit Minor Pentatonic Major Pentatonic Minor Blues Ma…" at bounding box center [713, 526] width 124 height 23
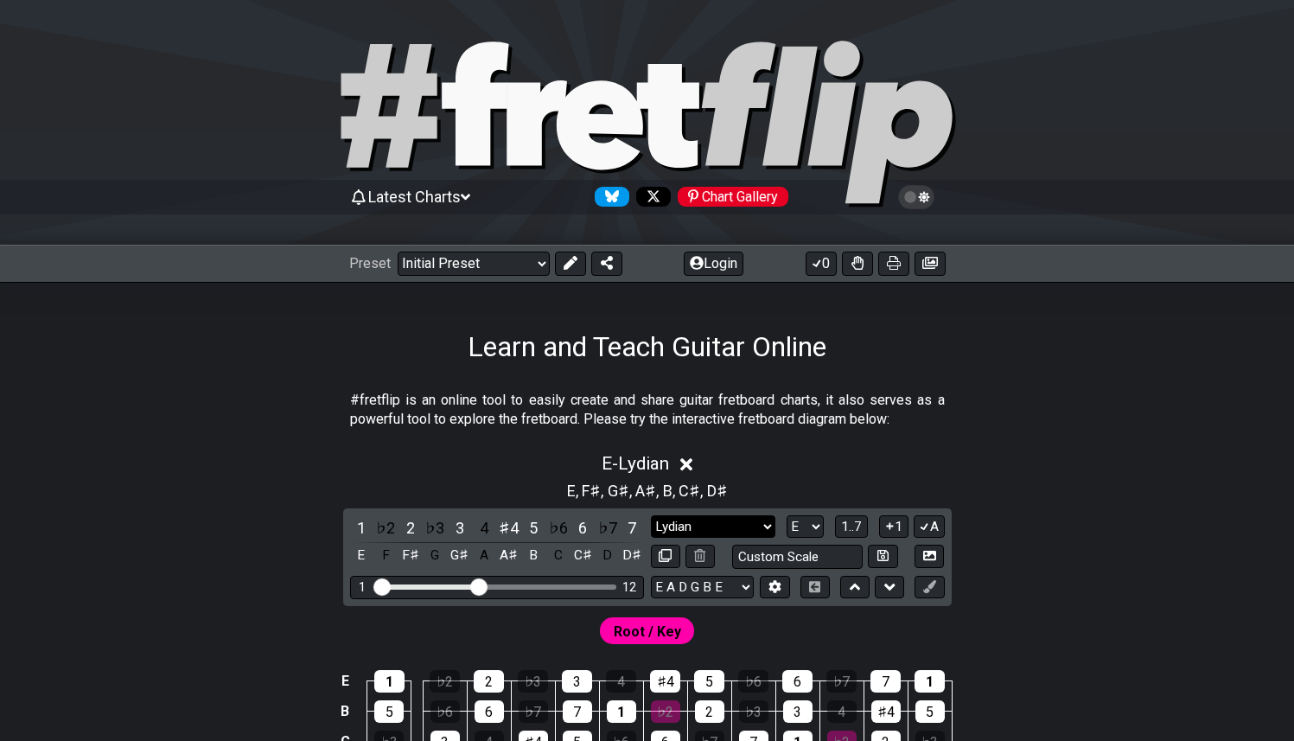
click at [761, 524] on select "Minor Pentatonic Click to edit Minor Pentatonic Major Pentatonic Minor Blues Ma…" at bounding box center [713, 526] width 124 height 23
click at [807, 520] on select "A♭ A A♯ B♭ B C C♯ D♭ D D♯ E♭ E F F♯ G♭ G G♯" at bounding box center [804, 526] width 37 height 23
select select "F"
click at [786, 515] on select "A♭ A A♯ B♭ B C C♯ D♭ D D♯ E♭ E F F♯ G♭ G G♯" at bounding box center [804, 526] width 37 height 23
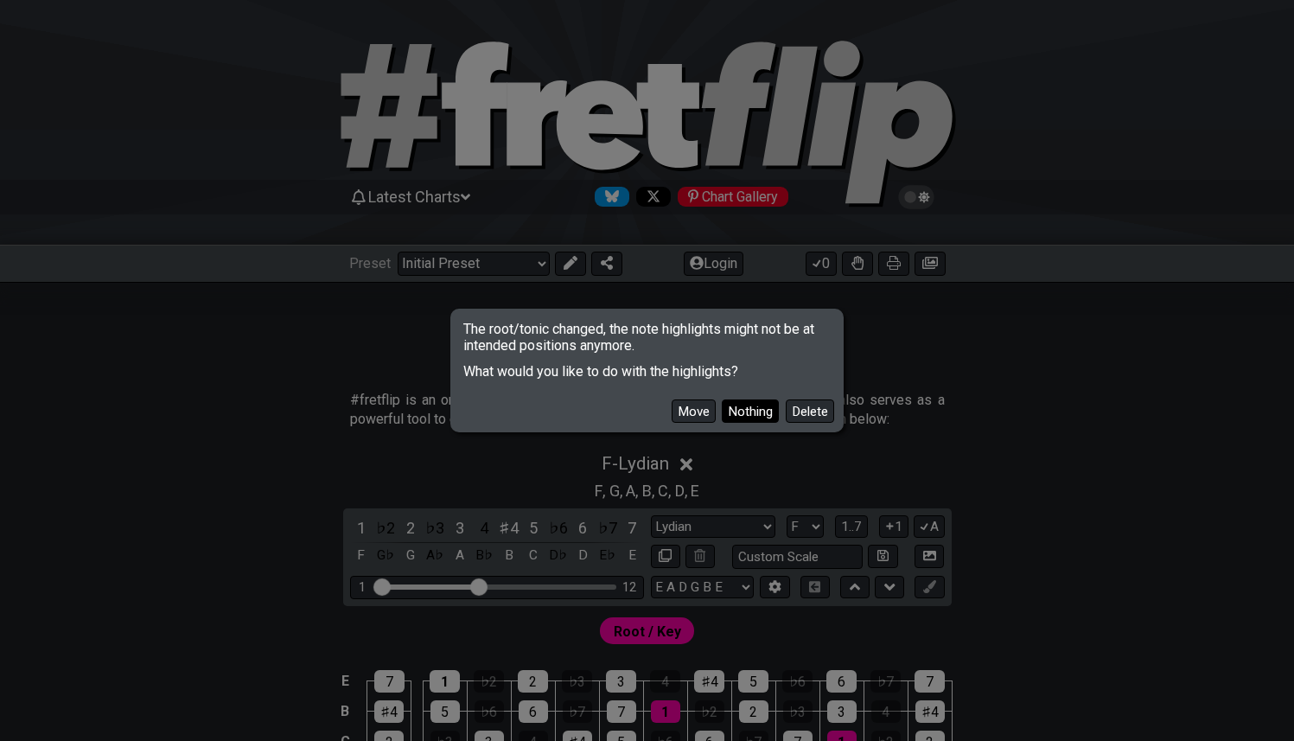
click at [767, 417] on button "Nothing" at bounding box center [750, 410] width 57 height 23
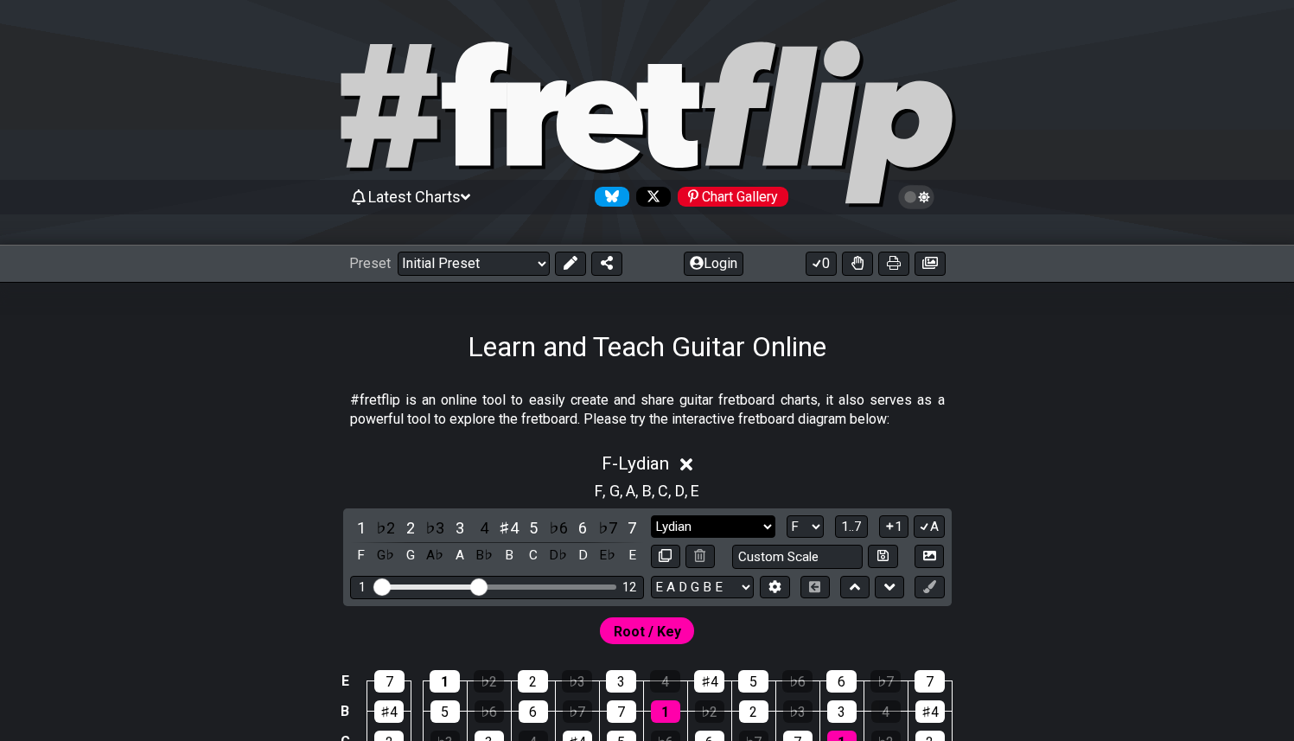
click at [759, 525] on select "Minor Pentatonic Click to edit Minor Pentatonic Major Pentatonic Minor Blues Ma…" at bounding box center [713, 526] width 124 height 23
select select "Mixolydian"
click at [651, 515] on select "Minor Pentatonic Click to edit Minor Pentatonic Major Pentatonic Minor Blues Ma…" at bounding box center [713, 526] width 124 height 23
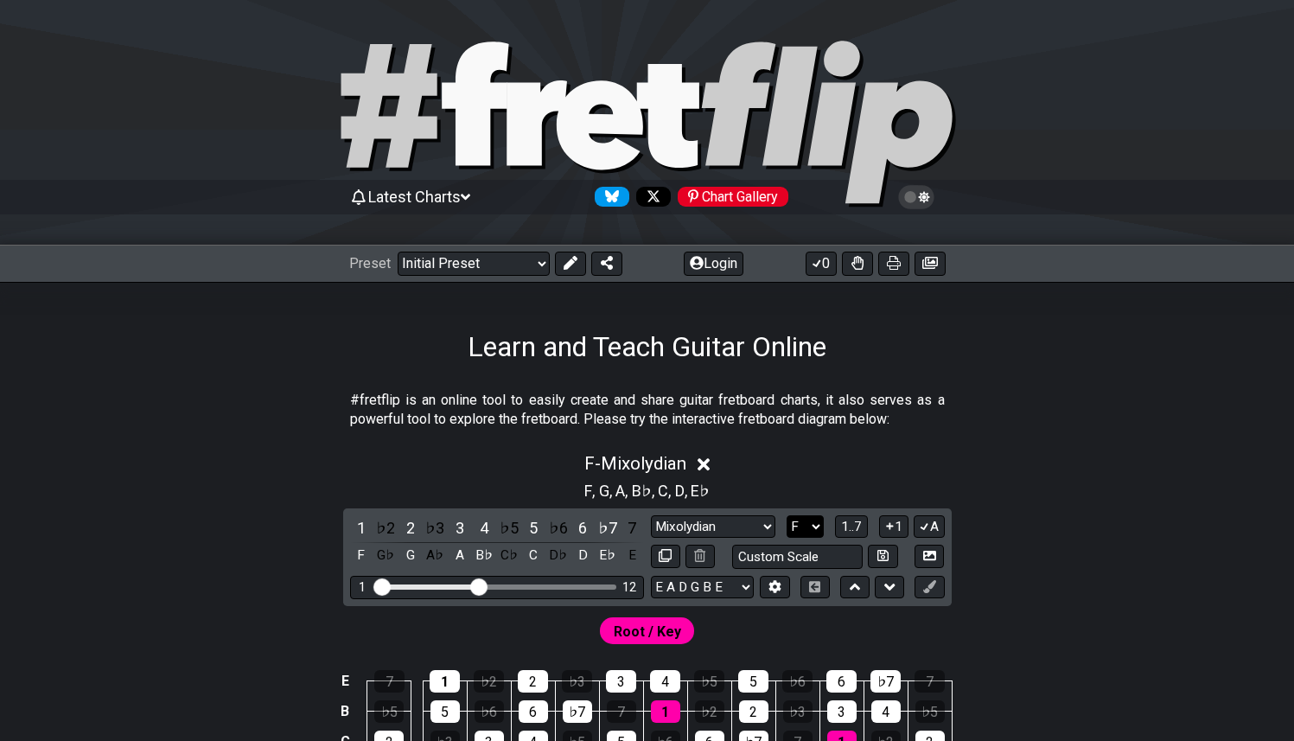
click at [816, 525] on select "A♭ A A♯ B♭ B C C♯ D♭ D D♯ E♭ E F F♯ G♭ G G♯" at bounding box center [804, 526] width 37 height 23
select select "G"
click at [786, 515] on select "A♭ A A♯ B♭ B C C♯ D♭ D D♯ E♭ E F F♯ G♭ G G♯" at bounding box center [804, 526] width 37 height 23
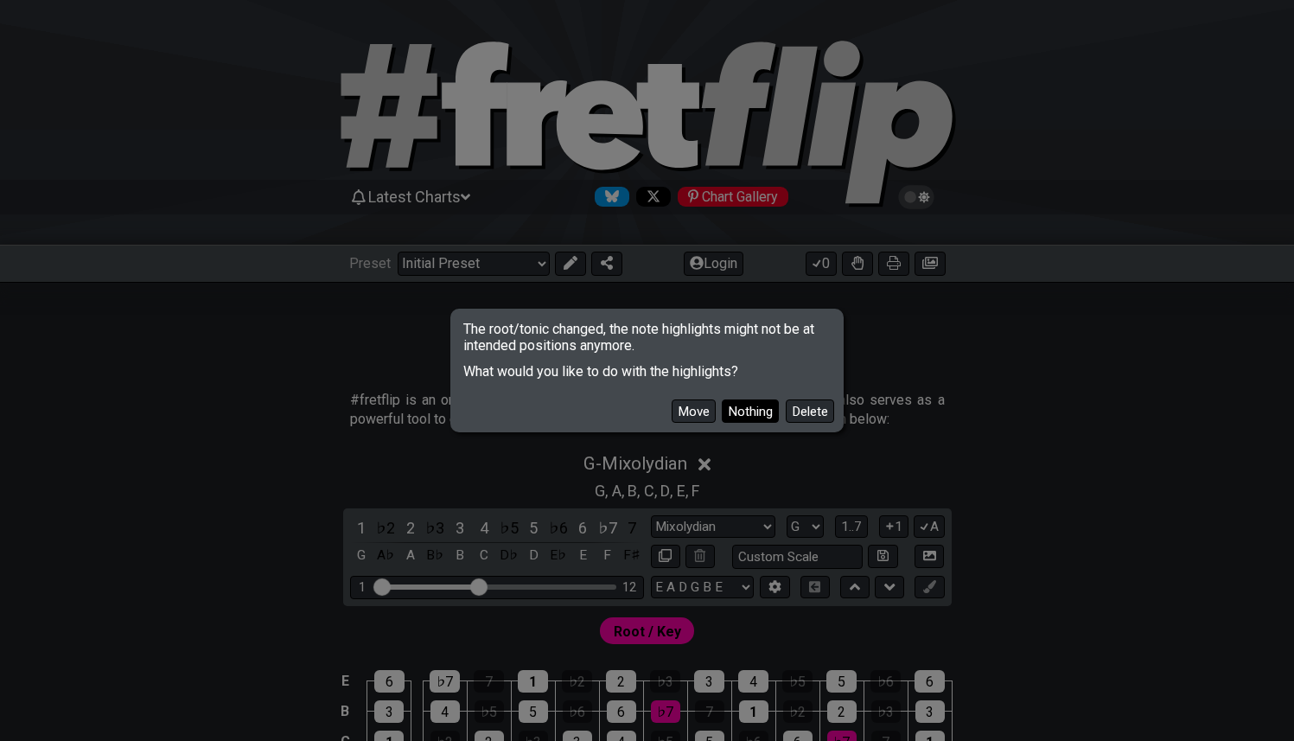
click at [749, 410] on button "Nothing" at bounding box center [750, 410] width 57 height 23
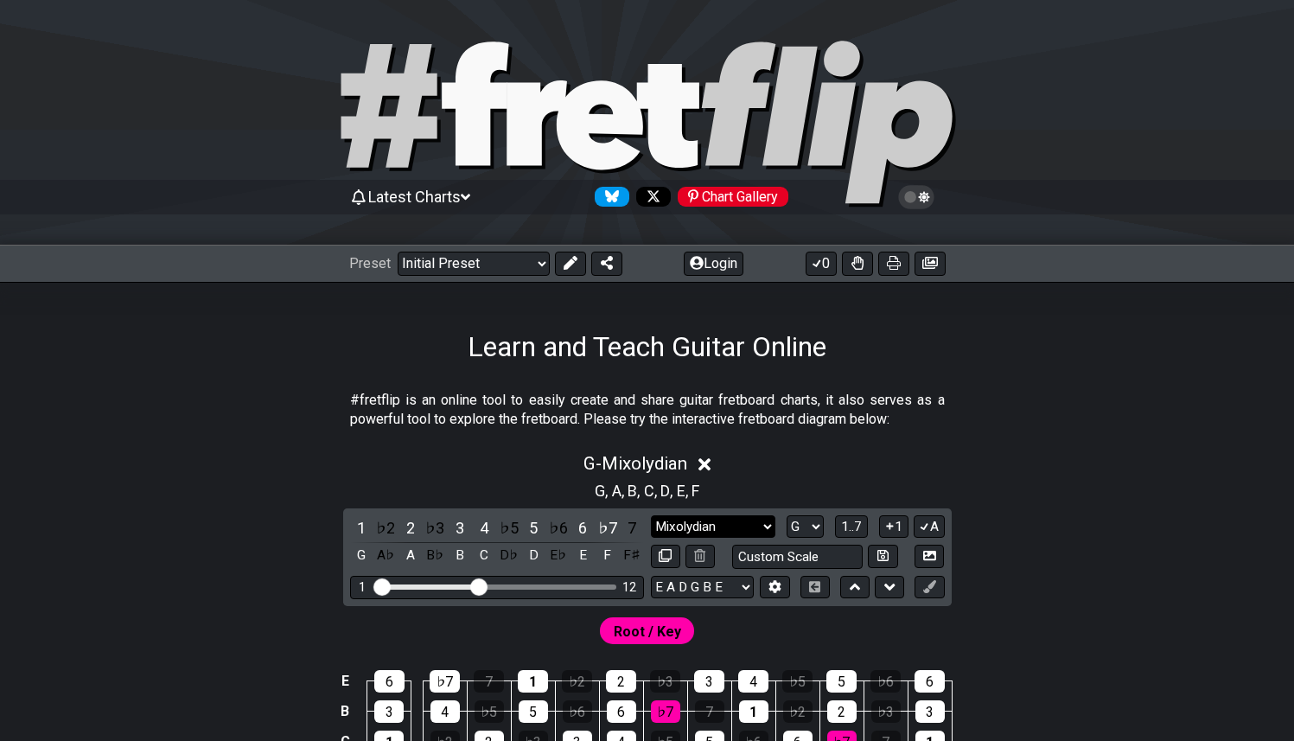
click at [770, 527] on select "Minor Pentatonic Click to edit Minor Pentatonic Major Pentatonic Minor Blues Ma…" at bounding box center [713, 526] width 124 height 23
select select "Dorian"
click at [651, 515] on select "Minor Pentatonic Click to edit Minor Pentatonic Major Pentatonic Minor Blues Ma…" at bounding box center [713, 526] width 124 height 23
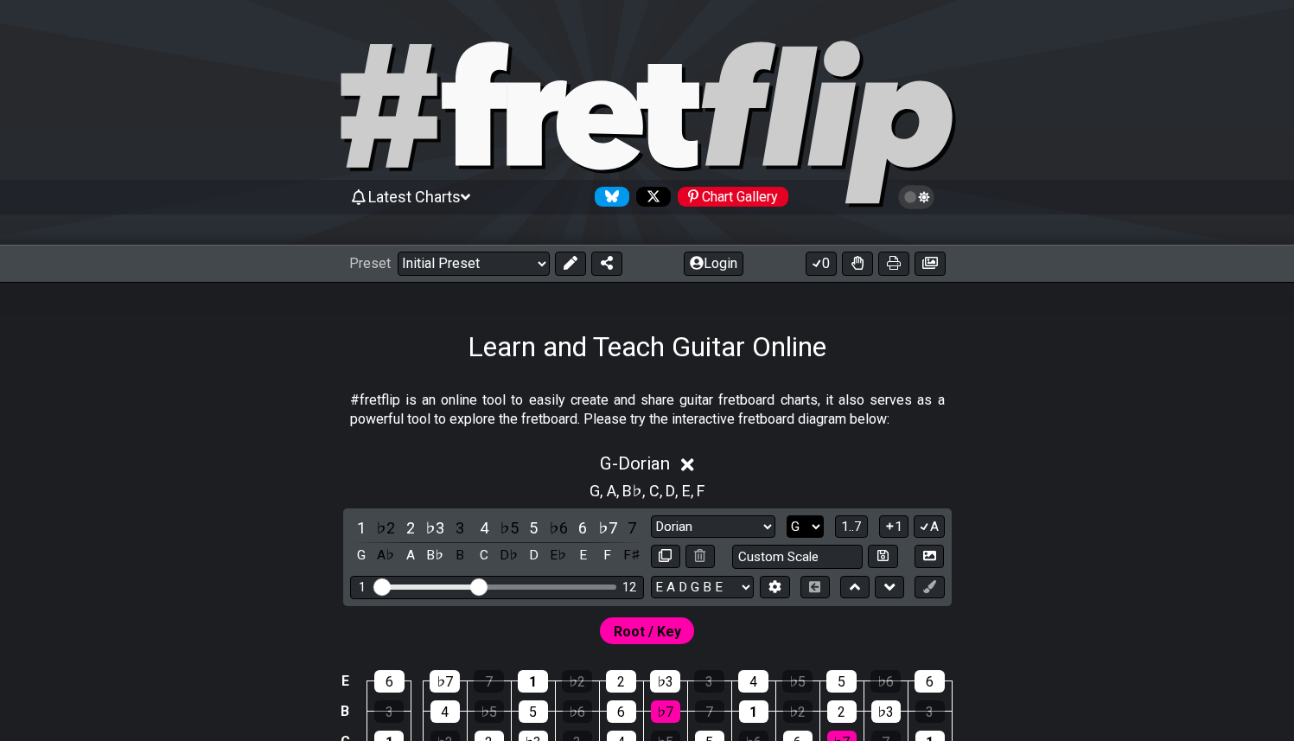
click at [810, 529] on select "A♭ A A♯ B♭ B C C♯ D♭ D D♯ E♭ E F F♯ G♭ G G♯" at bounding box center [804, 526] width 37 height 23
select select "D"
click at [786, 515] on select "A♭ A A♯ B♭ B C C♯ D♭ D D♯ E♭ E F F♯ G♭ G G♯" at bounding box center [804, 526] width 37 height 23
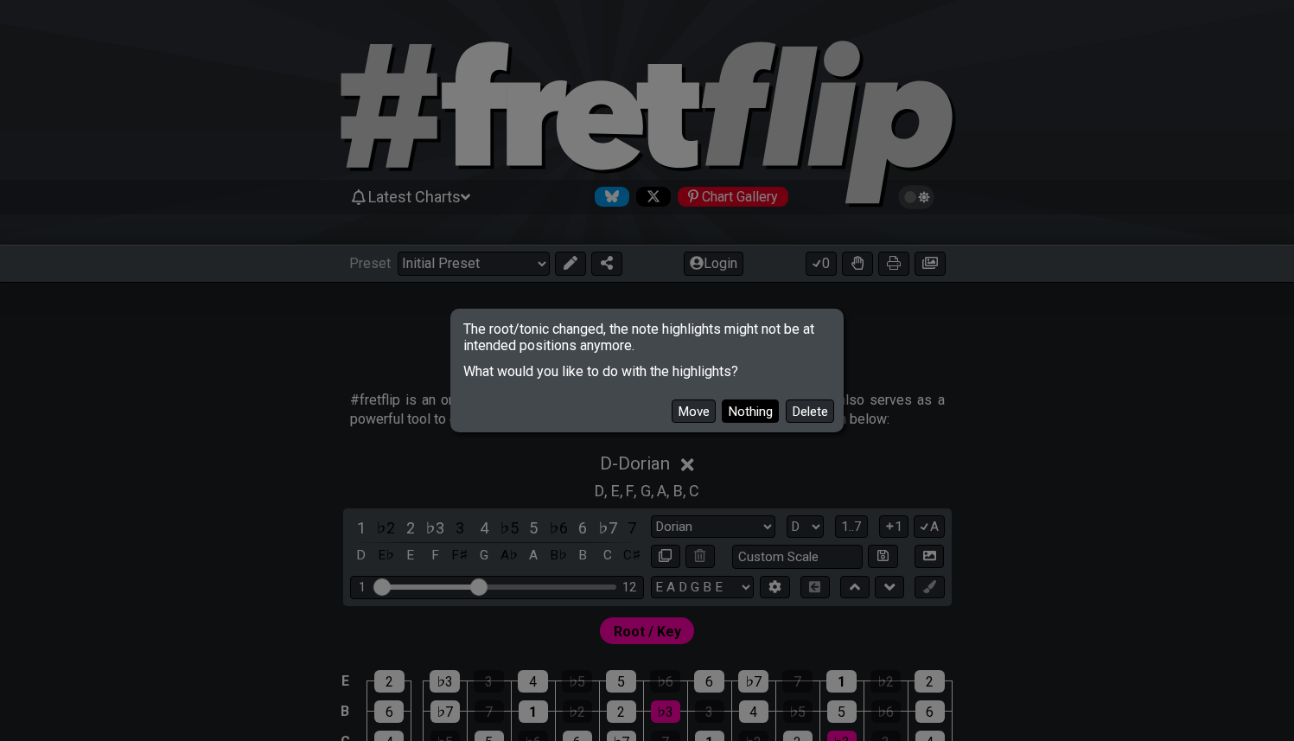
click at [767, 407] on button "Nothing" at bounding box center [750, 410] width 57 height 23
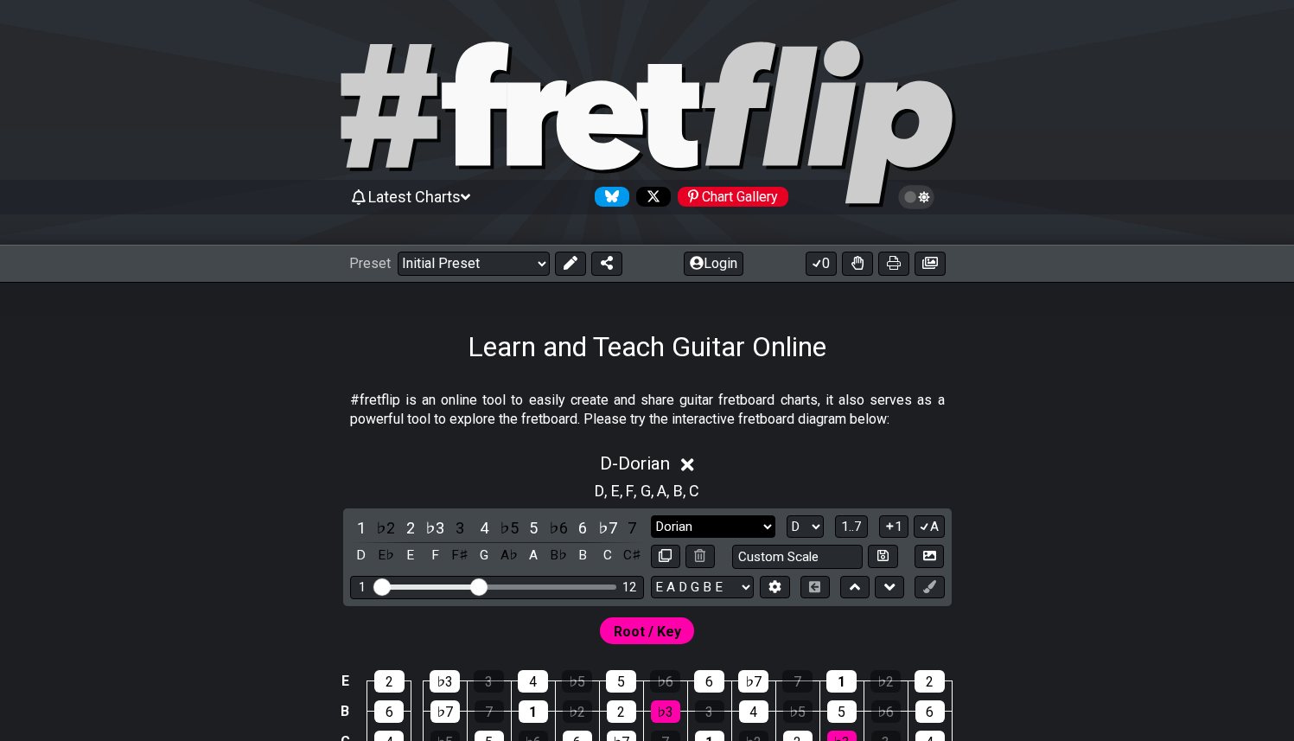
click at [737, 524] on select "Minor Pentatonic Click to edit Minor Pentatonic Major Pentatonic Minor Blues Ma…" at bounding box center [713, 526] width 124 height 23
select select "Phrygian"
click at [651, 515] on select "Minor Pentatonic Click to edit Minor Pentatonic Major Pentatonic Minor Blues Ma…" at bounding box center [713, 526] width 124 height 23
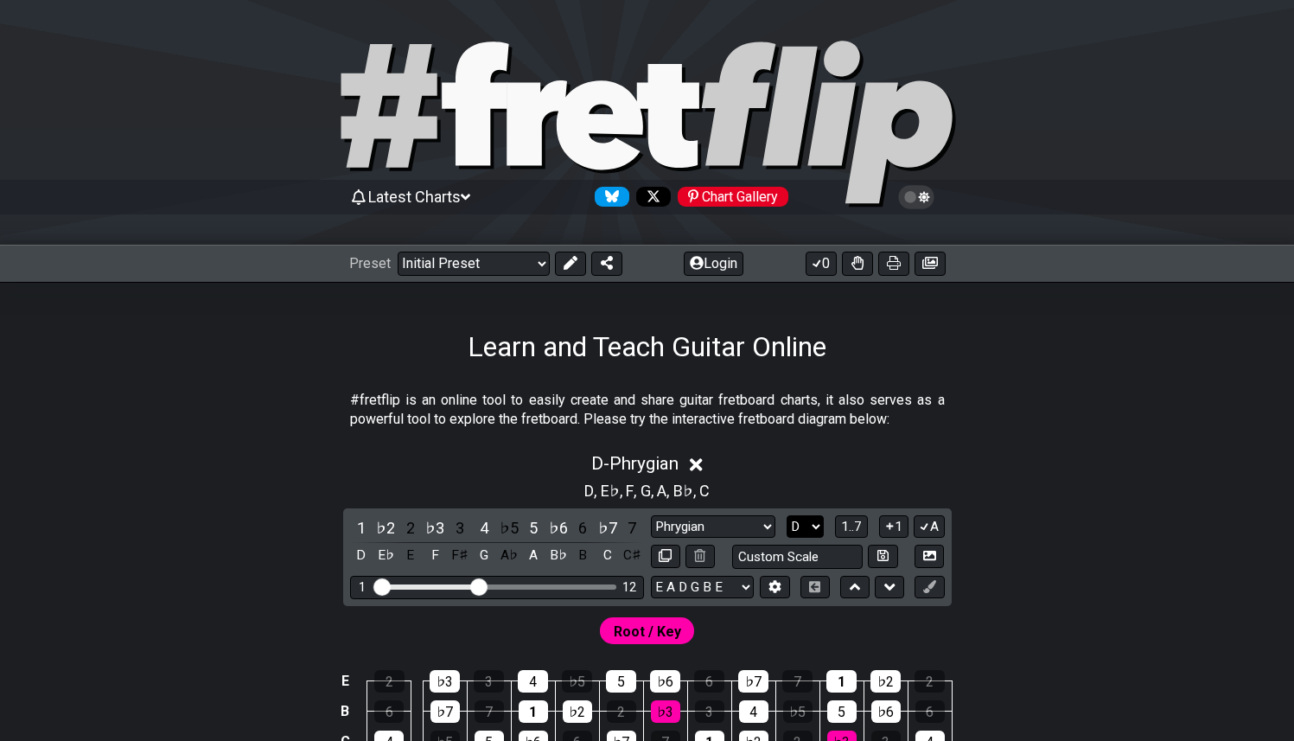
click at [806, 529] on select "A♭ A A♯ B♭ B C C♯ D♭ D D♯ E♭ E F F♯ G♭ G G♯" at bounding box center [804, 526] width 37 height 23
click at [786, 515] on select "A♭ A A♯ B♭ B C C♯ D♭ D D♯ E♭ E F F♯ G♭ G G♯" at bounding box center [804, 526] width 37 height 23
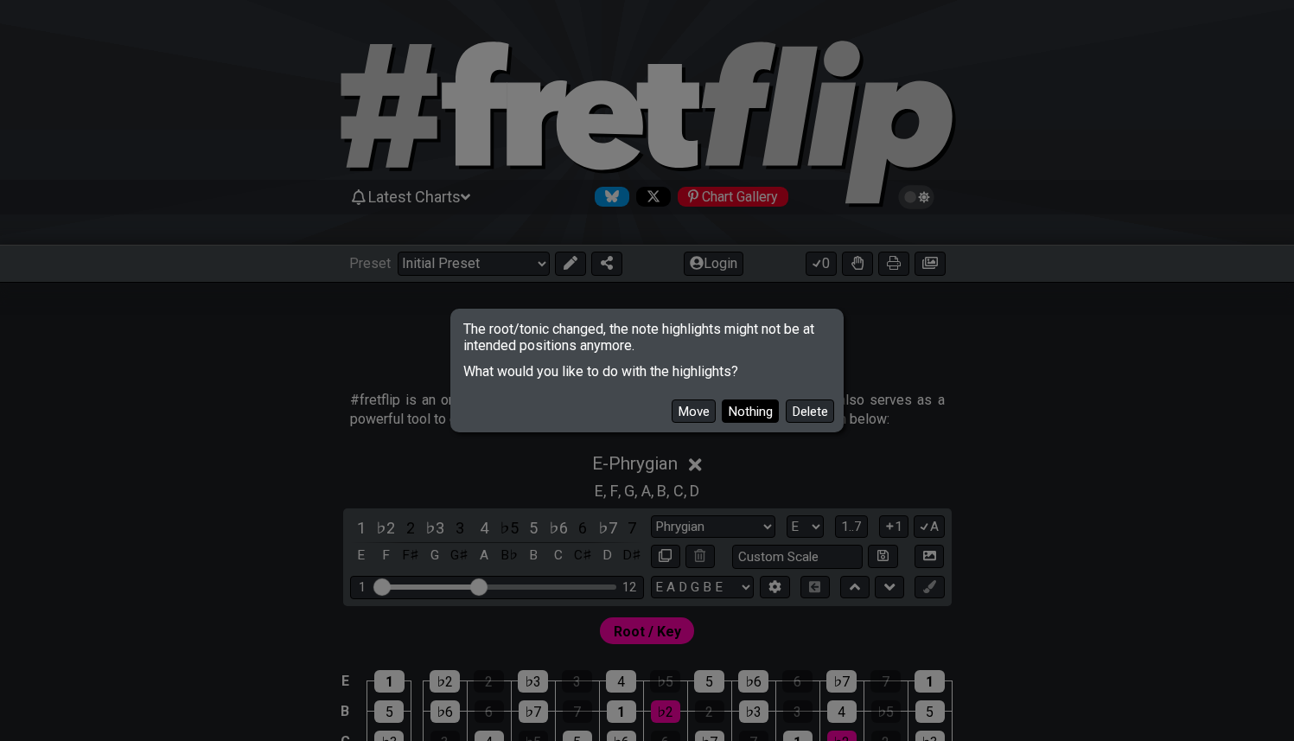
click at [757, 410] on button "Nothing" at bounding box center [750, 410] width 57 height 23
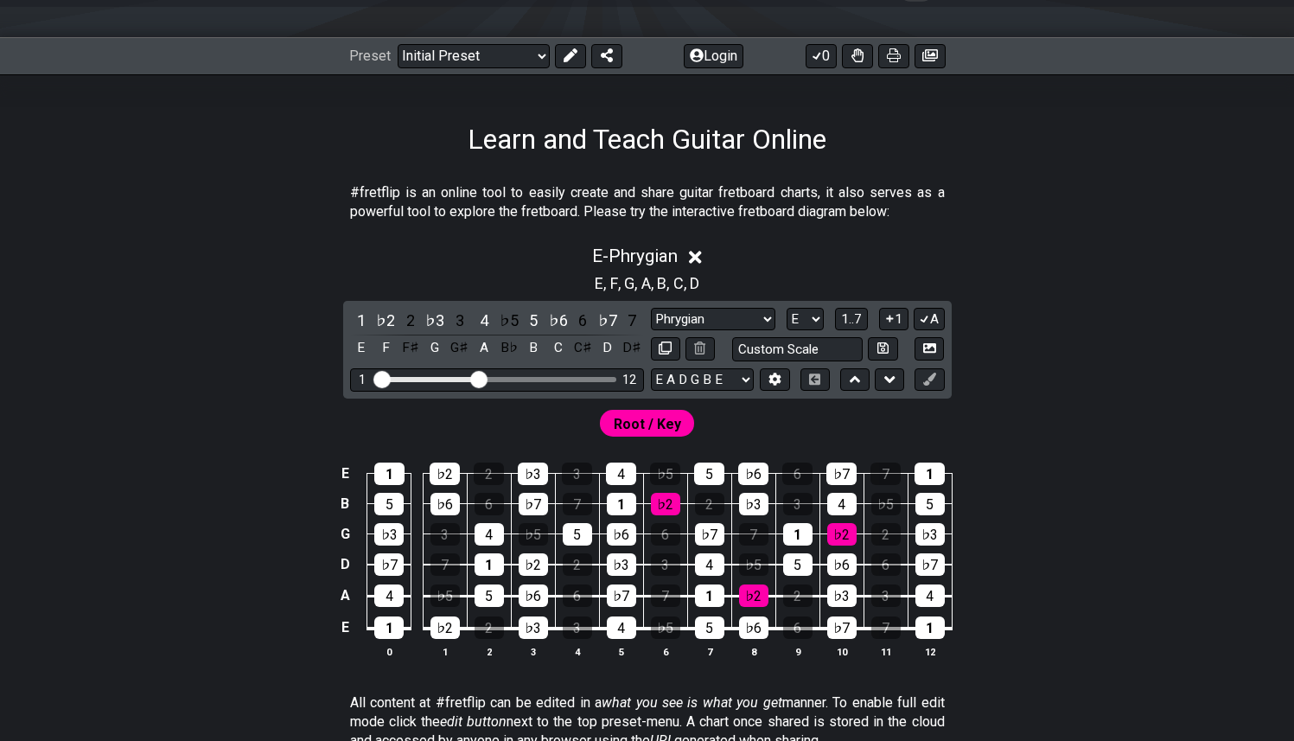
scroll to position [226, 0]
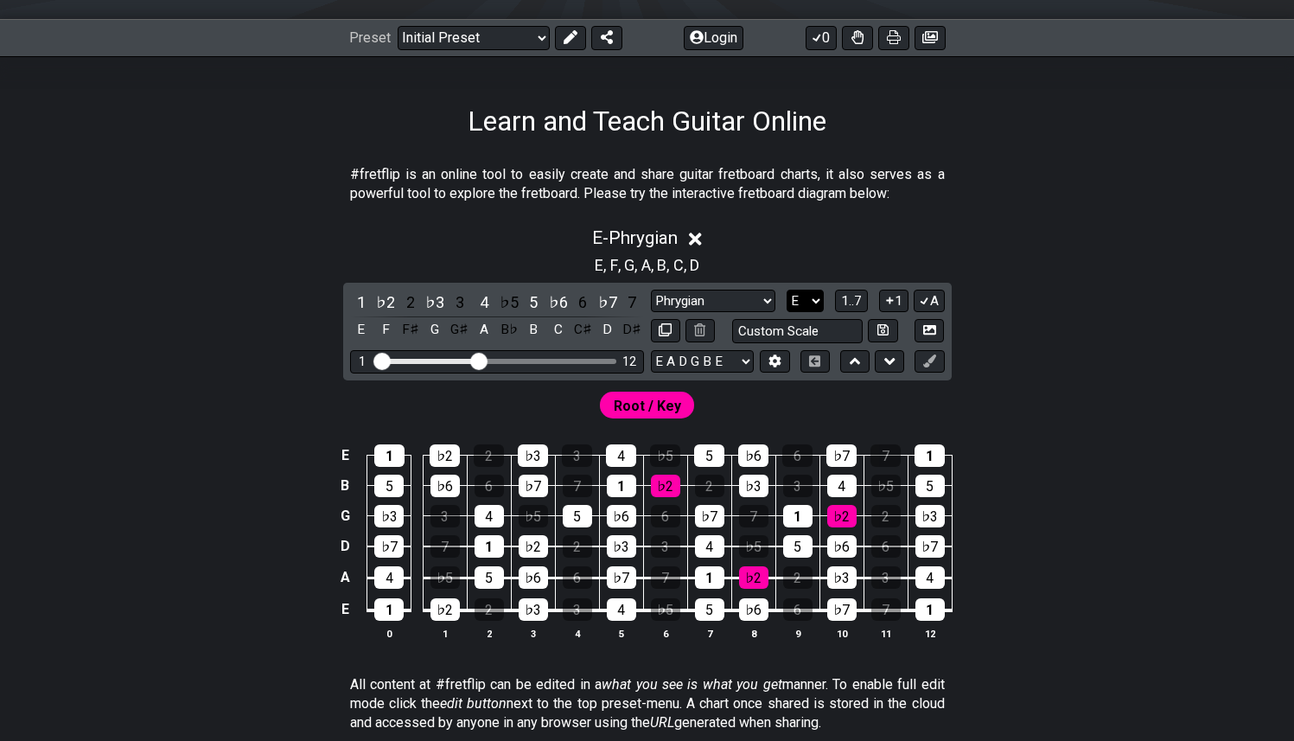
click at [790, 296] on select "A♭ A A♯ B♭ B C C♯ D♭ D D♯ E♭ E F F♯ G♭ G G♯" at bounding box center [804, 301] width 37 height 23
click at [786, 290] on select "A♭ A A♯ B♭ B C C♯ D♭ D D♯ E♭ E F F♯ G♭ G G♯" at bounding box center [804, 301] width 37 height 23
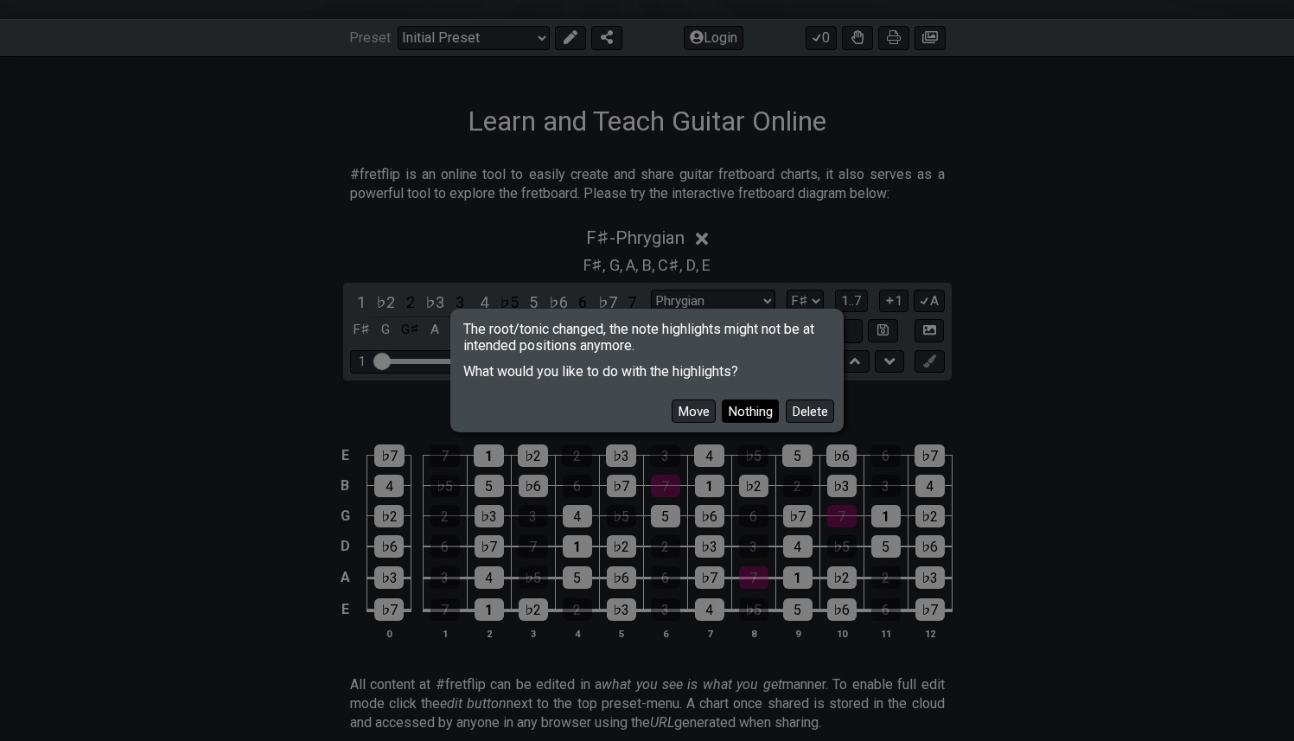
click at [765, 408] on button "Nothing" at bounding box center [750, 410] width 57 height 23
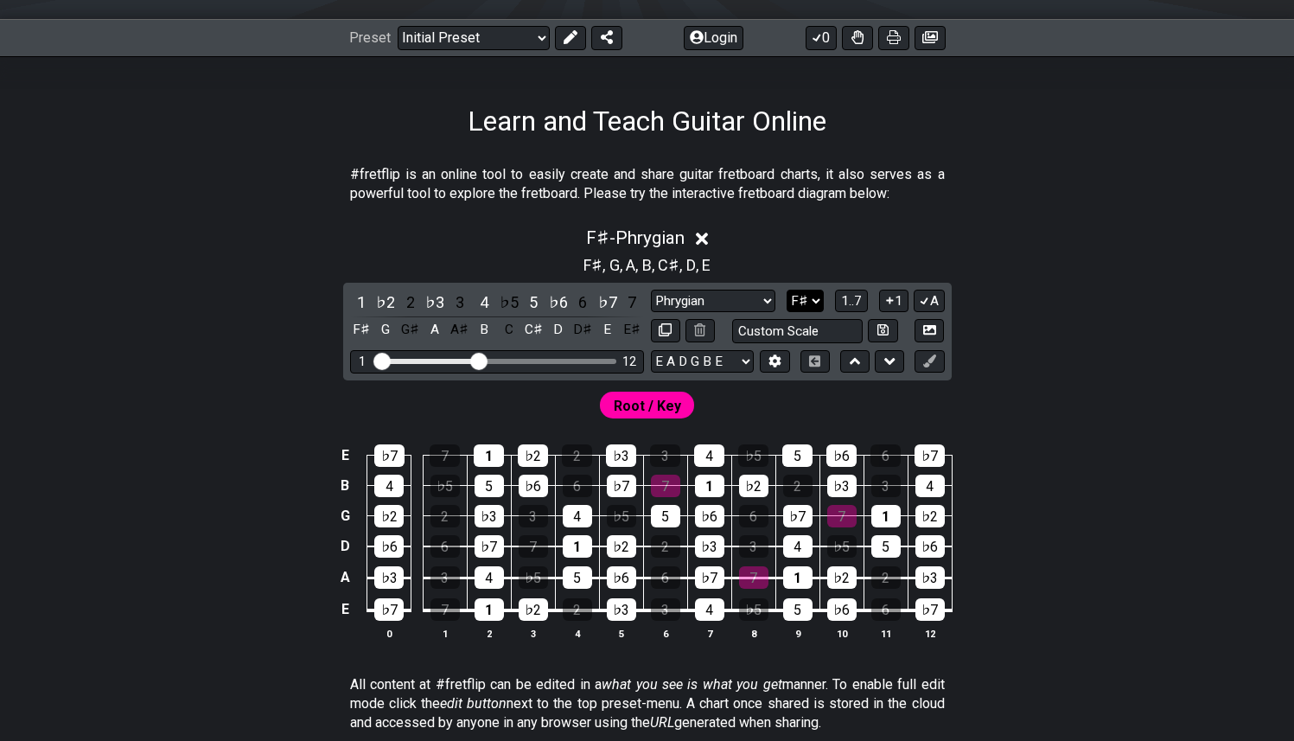
click at [802, 304] on select "A♭ A A♯ B♭ B C C♯ D♭ D D♯ E♭ E F F♯ G♭ G G♯" at bounding box center [804, 301] width 37 height 23
click at [786, 290] on select "A♭ A A♯ B♭ B C C♯ D♭ D D♯ E♭ E F F♯ G♭ G G♯" at bounding box center [804, 301] width 37 height 23
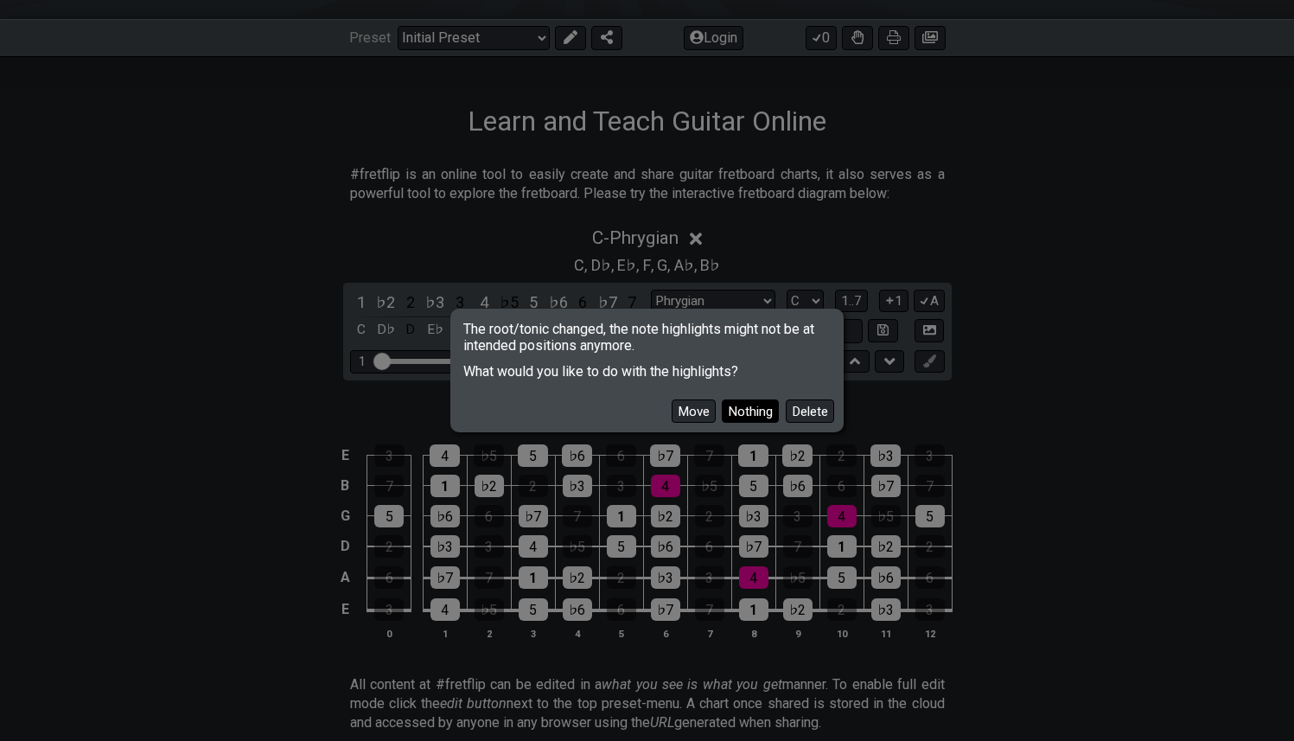
click at [747, 404] on button "Nothing" at bounding box center [750, 410] width 57 height 23
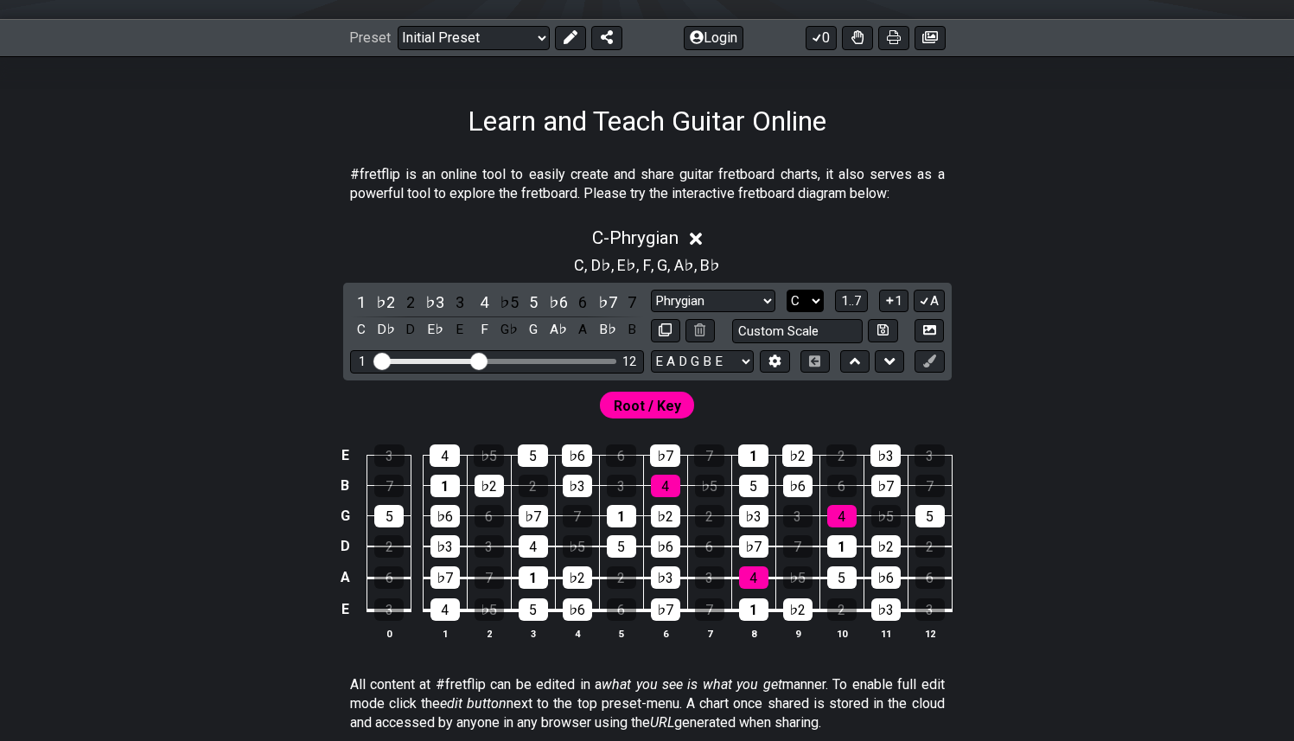
click at [808, 301] on select "A♭ A A♯ B♭ B C C♯ D♭ D D♯ E♭ E F F♯ G♭ G G♯" at bounding box center [804, 301] width 37 height 23
click at [786, 290] on select "A♭ A A♯ B♭ B C C♯ D♭ D D♯ E♭ E F F♯ G♭ G G♯" at bounding box center [804, 301] width 37 height 23
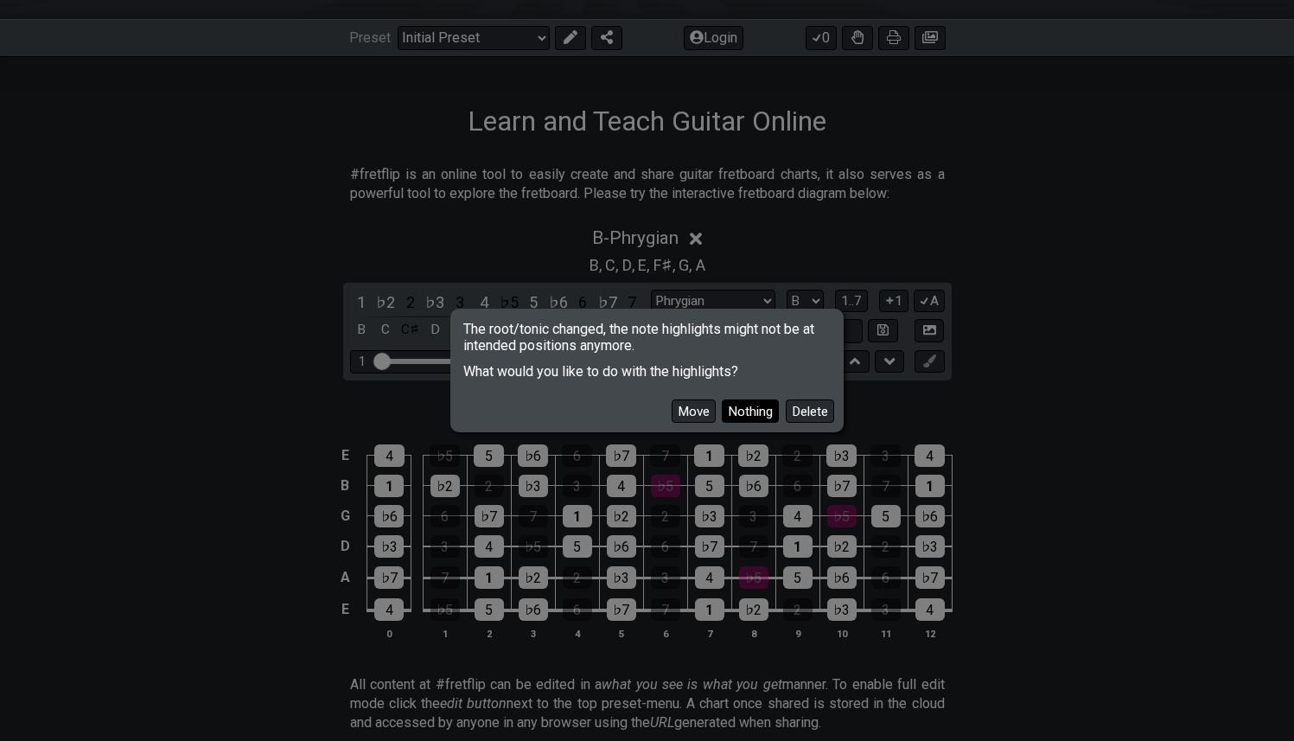
click at [749, 407] on button "Nothing" at bounding box center [750, 410] width 57 height 23
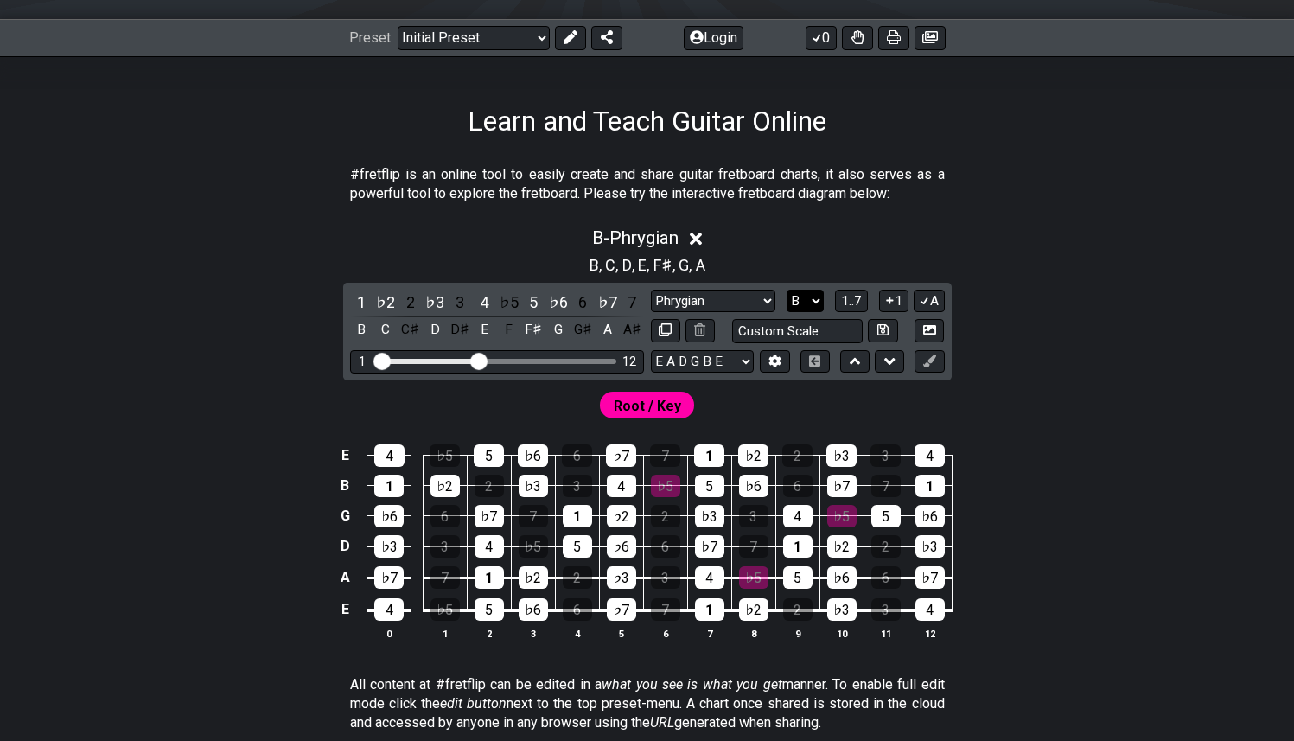
click at [815, 298] on select "A♭ A A♯ B♭ B C C♯ D♭ D D♯ E♭ E F F♯ G♭ G G♯" at bounding box center [804, 301] width 37 height 23
click at [786, 290] on select "A♭ A A♯ B♭ B C C♯ D♭ D D♯ E♭ E F F♯ G♭ G G♯" at bounding box center [804, 301] width 37 height 23
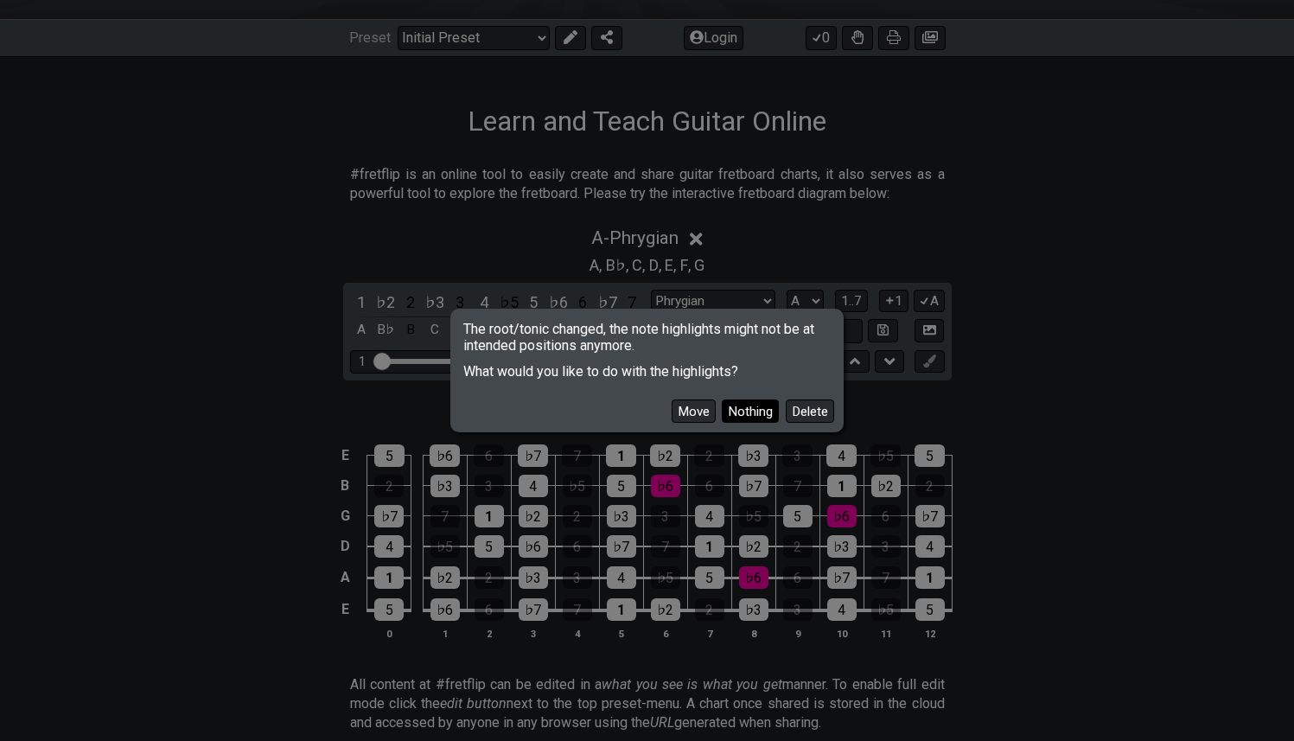
click at [749, 416] on button "Nothing" at bounding box center [750, 410] width 57 height 23
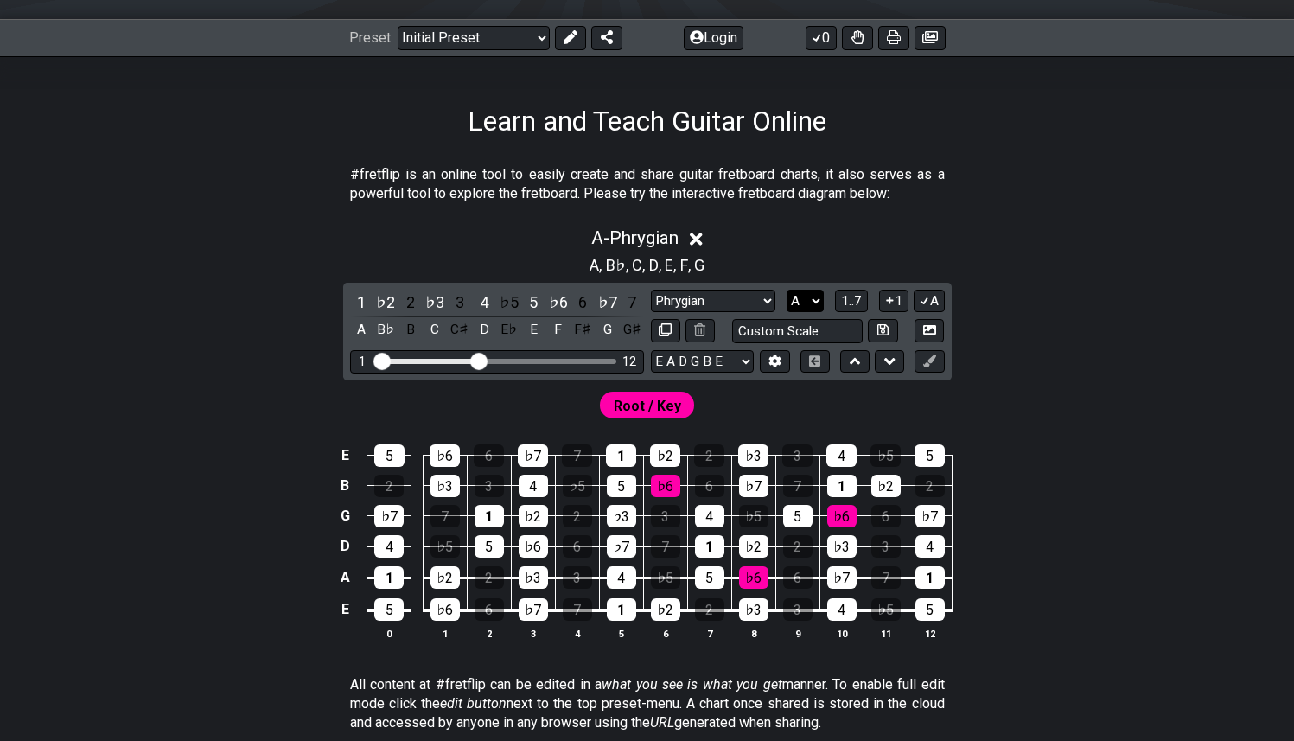
click at [812, 296] on select "A♭ A A♯ B♭ B C C♯ D♭ D D♯ E♭ E F F♯ G♭ G G♯" at bounding box center [804, 301] width 37 height 23
select select "E"
click at [786, 290] on select "A♭ A A♯ B♭ B C C♯ D♭ D D♯ E♭ E F F♯ G♭ G G♯" at bounding box center [804, 301] width 37 height 23
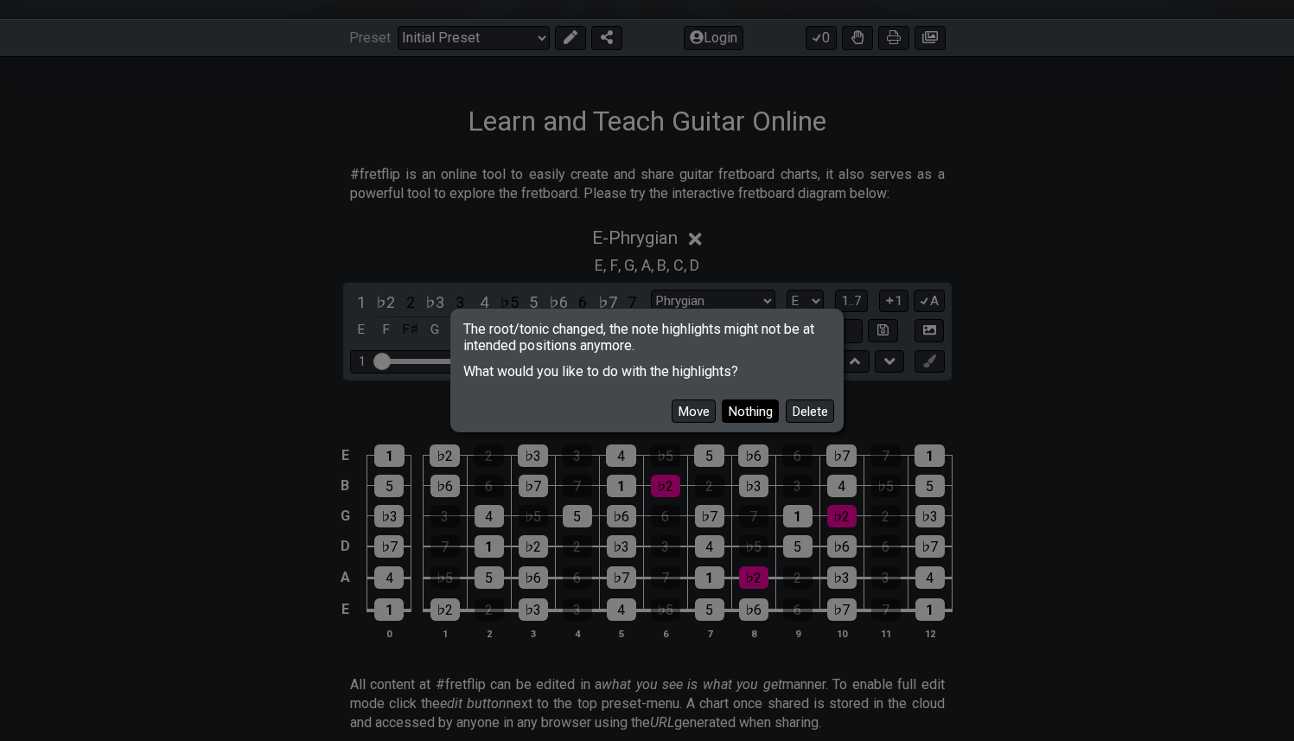
click at [759, 412] on button "Nothing" at bounding box center [750, 410] width 57 height 23
